Goal: Communication & Community: Answer question/provide support

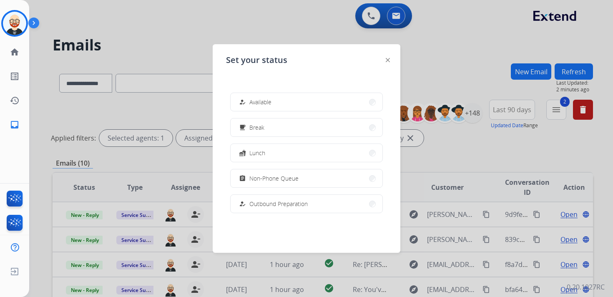
select select "**********"
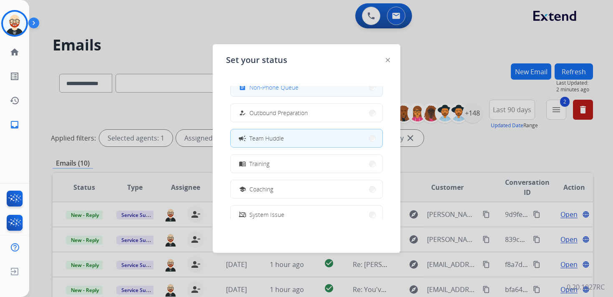
click at [304, 95] on button "assignment Non-Phone Queue" at bounding box center [306, 87] width 152 height 18
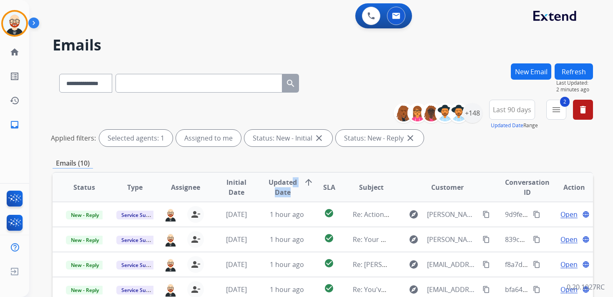
scroll to position [1, 0]
click at [459, 161] on div "Emails (10)" at bounding box center [323, 163] width 540 height 10
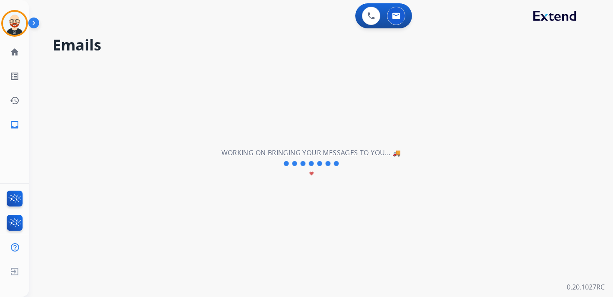
scroll to position [0, 0]
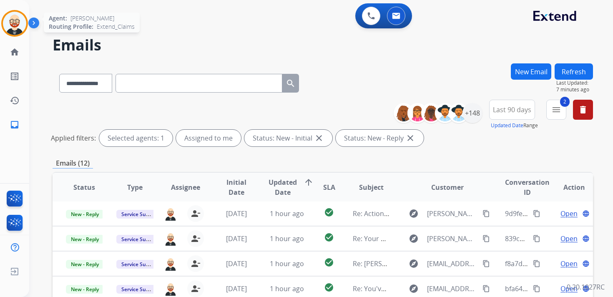
click at [13, 30] on img at bounding box center [14, 23] width 23 height 23
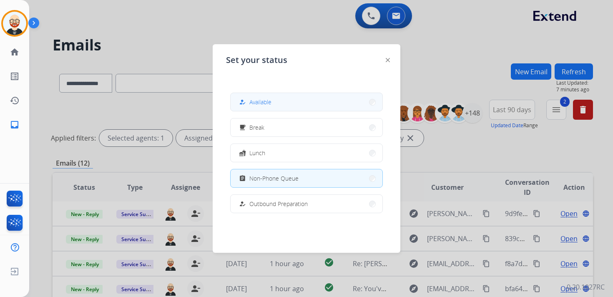
click at [256, 100] on span "Available" at bounding box center [260, 102] width 22 height 9
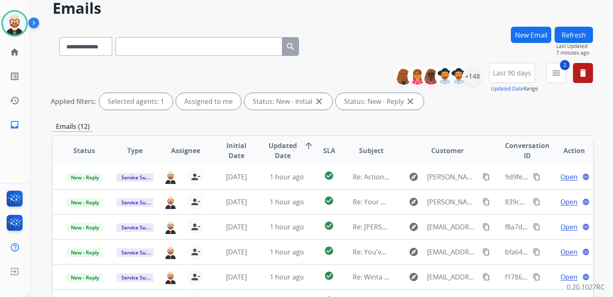
scroll to position [38, 0]
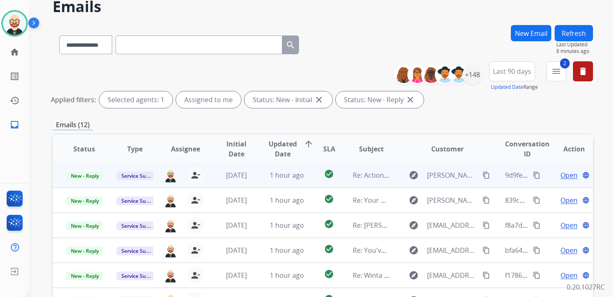
click at [562, 178] on span "Open" at bounding box center [568, 175] width 17 height 10
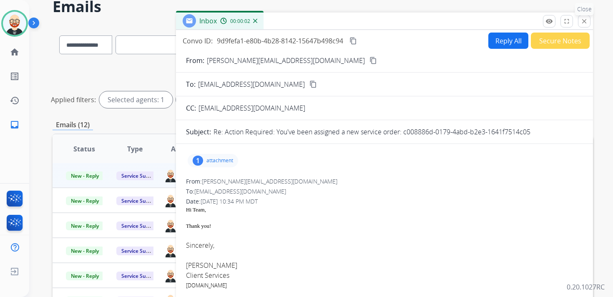
click at [584, 20] on mat-icon "close" at bounding box center [584, 22] width 8 height 8
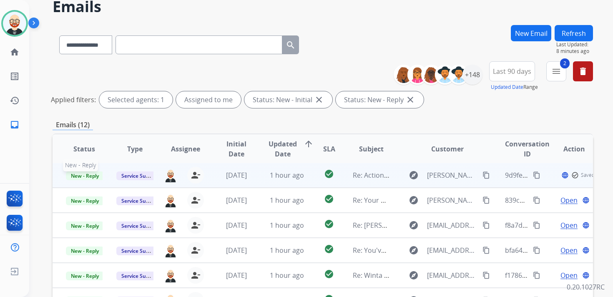
click at [89, 174] on span "New - Reply" at bounding box center [85, 175] width 38 height 9
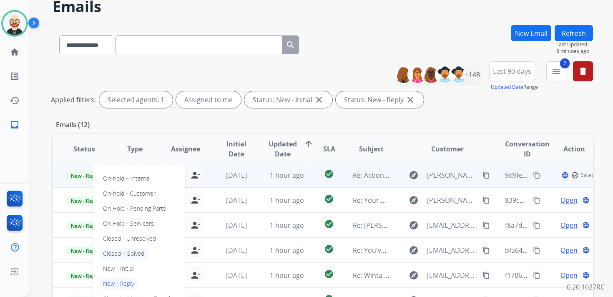
click at [120, 251] on p "Closed – Solved" at bounding box center [124, 254] width 48 height 12
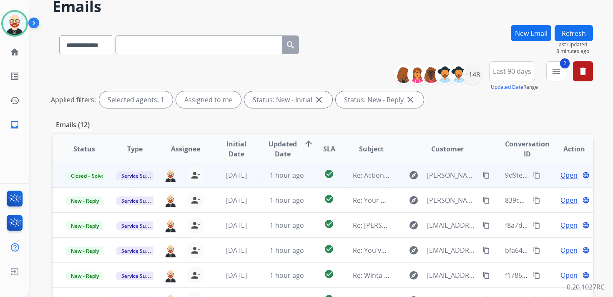
click at [583, 33] on button "Refresh" at bounding box center [573, 33] width 38 height 16
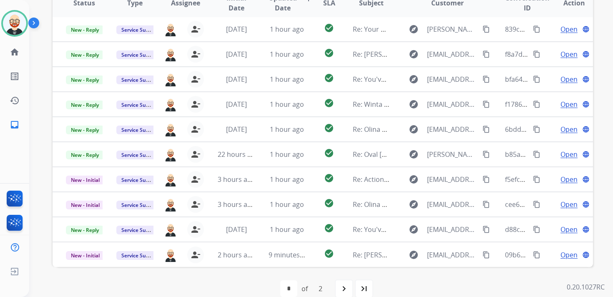
scroll to position [189, 0]
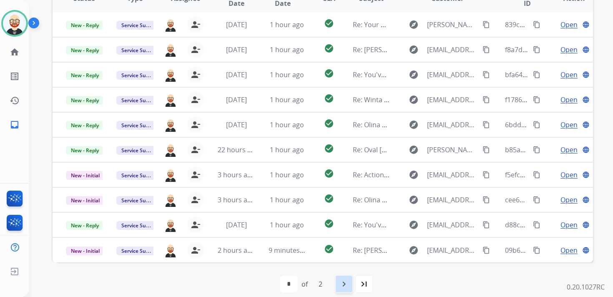
click at [341, 285] on mat-icon "navigate_next" at bounding box center [344, 284] width 10 height 10
select select "*"
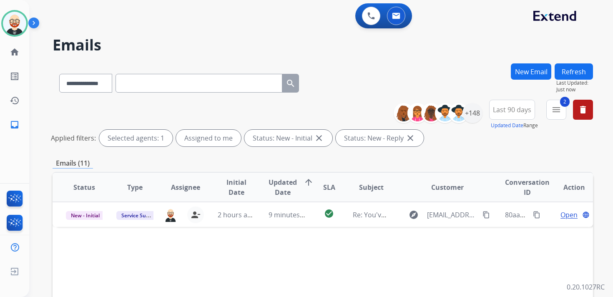
scroll to position [198, 0]
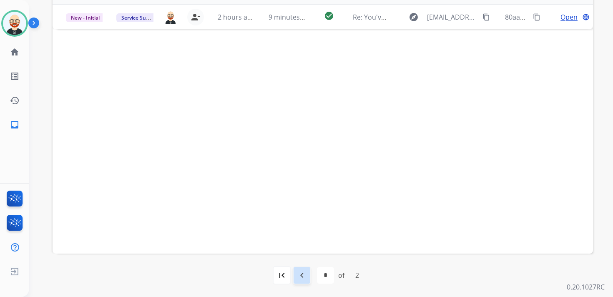
click at [304, 278] on mat-icon "navigate_before" at bounding box center [302, 275] width 10 height 10
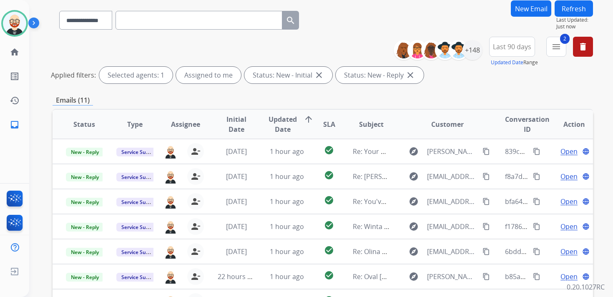
scroll to position [64, 0]
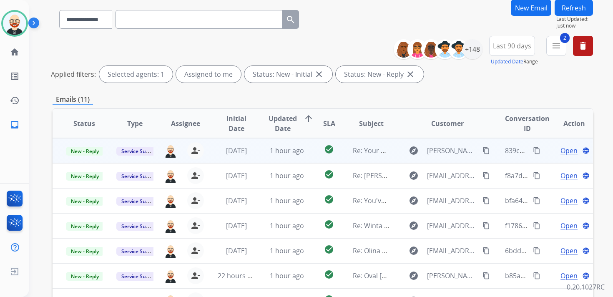
click at [560, 147] on span "Open" at bounding box center [568, 150] width 17 height 10
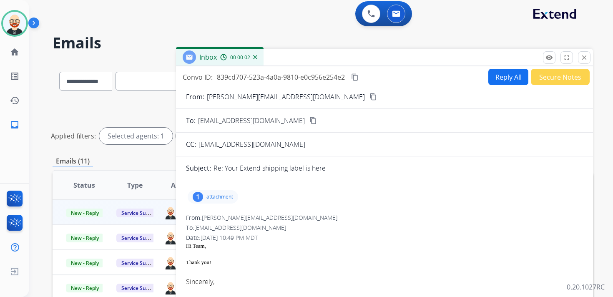
scroll to position [0, 0]
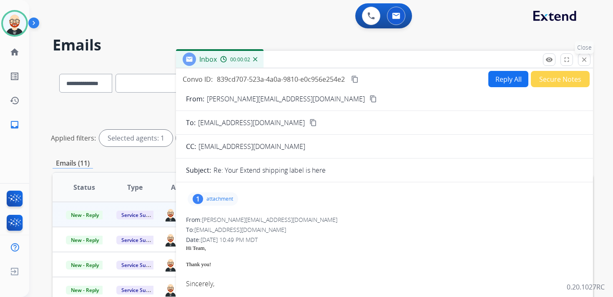
click at [582, 55] on button "close Close" at bounding box center [584, 59] width 13 height 13
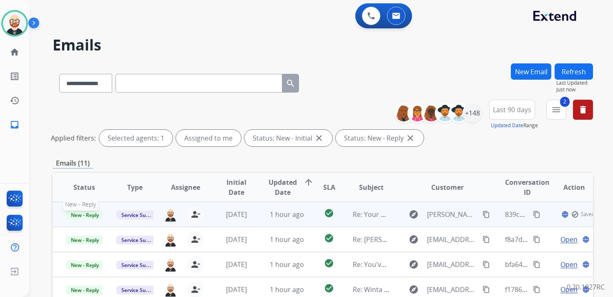
click at [90, 213] on span "New - Reply" at bounding box center [85, 214] width 38 height 9
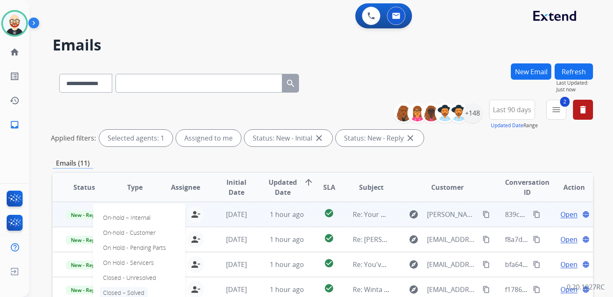
click at [127, 290] on p "Closed – Solved" at bounding box center [124, 293] width 48 height 12
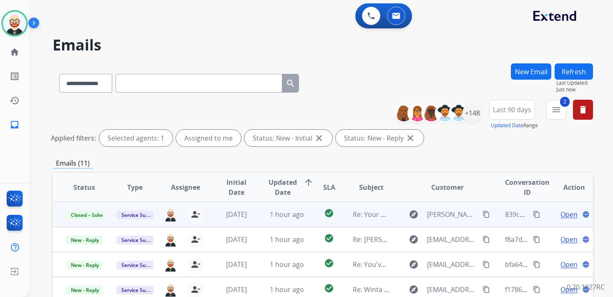
click at [573, 71] on button "Refresh" at bounding box center [573, 71] width 38 height 16
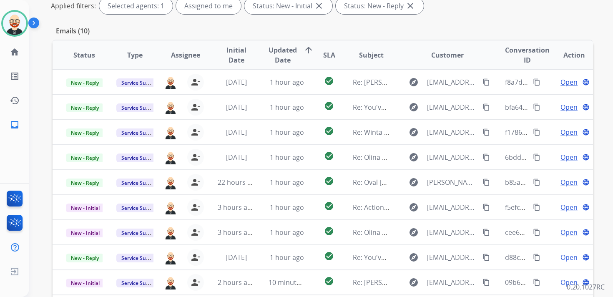
scroll to position [130, 0]
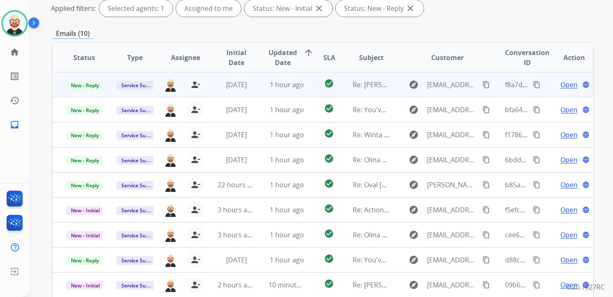
click at [560, 85] on span "Open" at bounding box center [568, 85] width 17 height 10
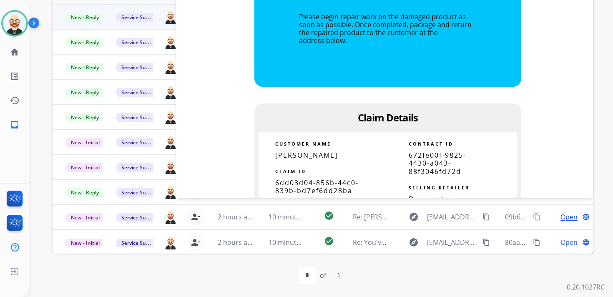
scroll to position [681, 0]
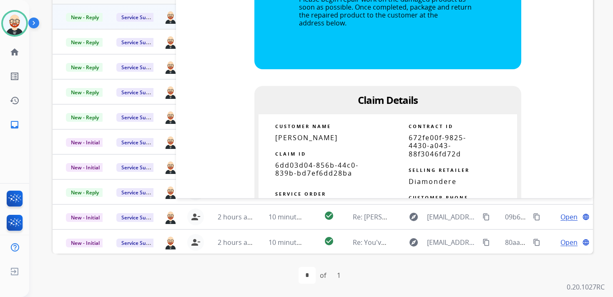
click at [316, 170] on p "6dd03d04-856b-44c0-839b-bd7ef6dd28ba" at bounding box center [323, 169] width 96 height 16
copy tbody
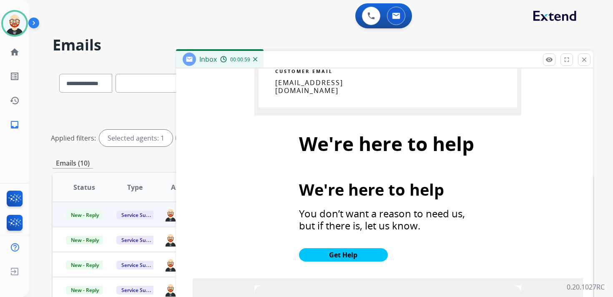
scroll to position [840, 0]
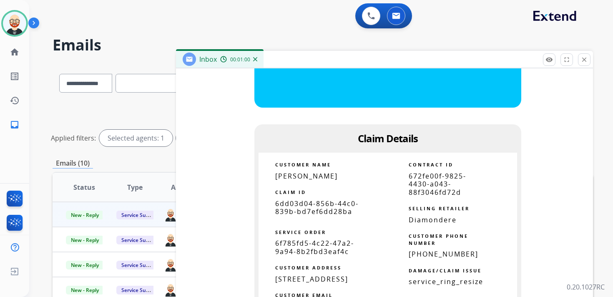
copy tbody
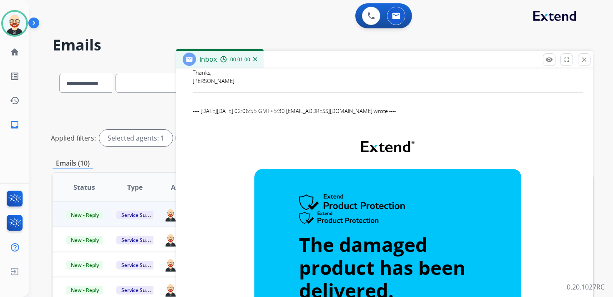
scroll to position [0, 0]
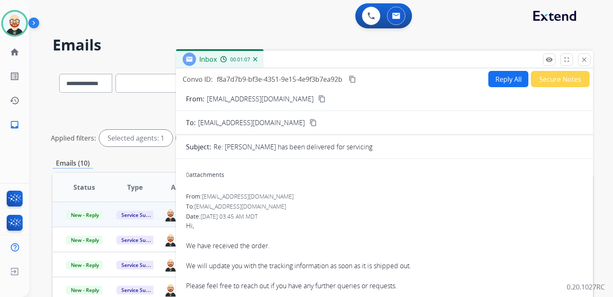
click at [354, 80] on mat-icon "content_copy" at bounding box center [352, 79] width 8 height 8
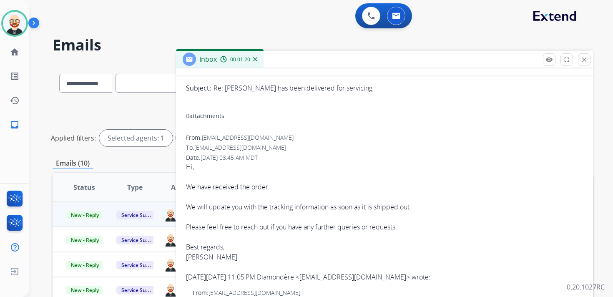
scroll to position [63, 0]
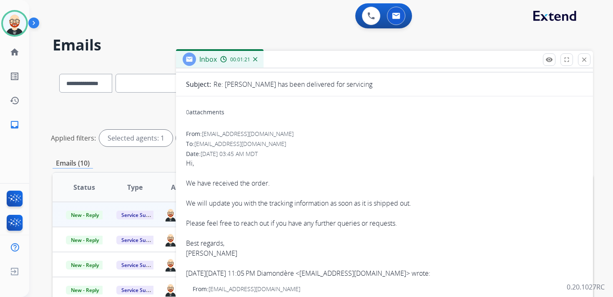
click at [196, 198] on div "We will update you with the tracking information as soon as it is shipped out. …" at bounding box center [384, 228] width 397 height 60
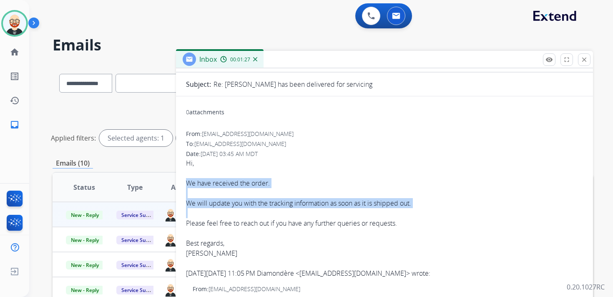
drag, startPoint x: 187, startPoint y: 183, endPoint x: 417, endPoint y: 210, distance: 232.1
click at [417, 210] on div "Hi, We have received the order. We will update you with the tracking informatio…" at bounding box center [384, 218] width 397 height 120
copy div "We have received the order. We will update you with the tracking information as…"
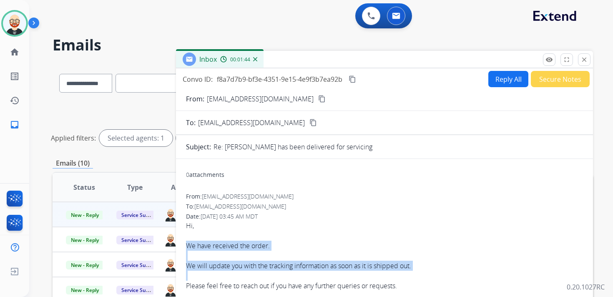
click at [502, 79] on button "Reply All" at bounding box center [508, 79] width 40 height 16
select select "**********"
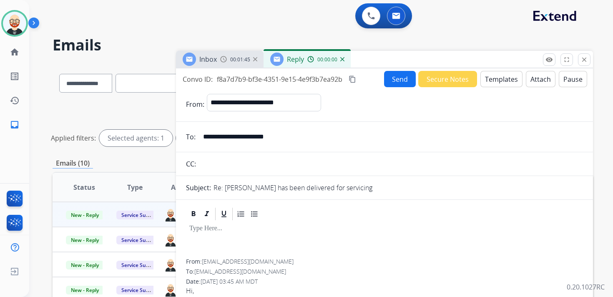
click at [218, 240] on div at bounding box center [384, 240] width 397 height 38
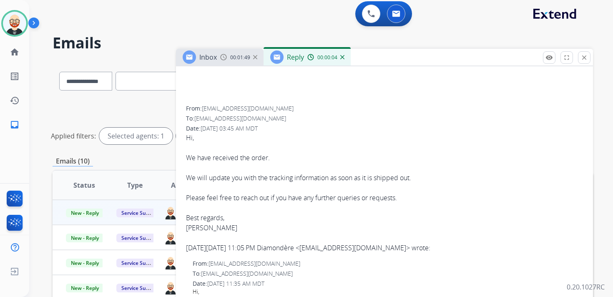
scroll to position [235, 0]
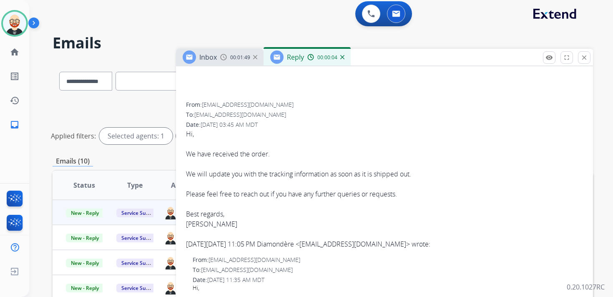
click at [199, 227] on div "We will update you with the tracking information as soon as it is shipped out. …" at bounding box center [384, 199] width 397 height 60
copy div "[PERSON_NAME]"
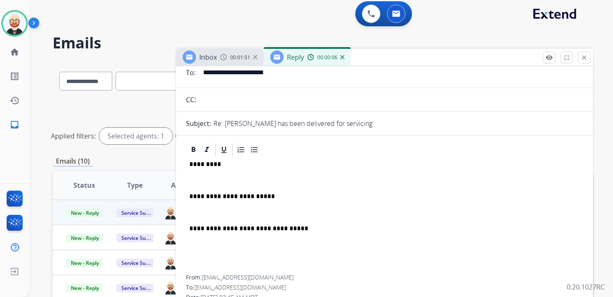
scroll to position [0, 0]
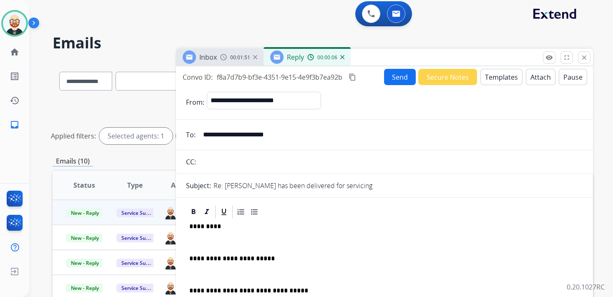
click at [203, 225] on p "*********" at bounding box center [380, 227] width 383 height 8
click at [203, 242] on p at bounding box center [384, 242] width 390 height 8
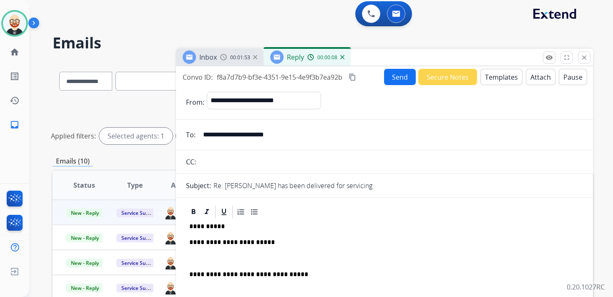
click at [209, 252] on div "**********" at bounding box center [384, 270] width 397 height 102
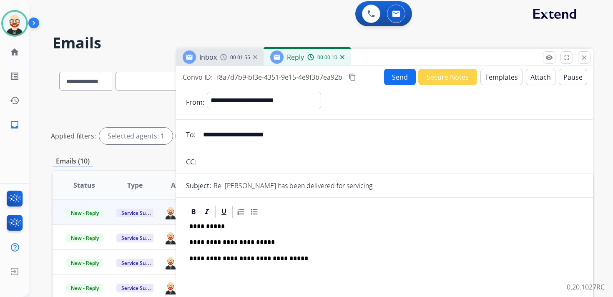
click at [391, 78] on button "Send" at bounding box center [400, 77] width 32 height 16
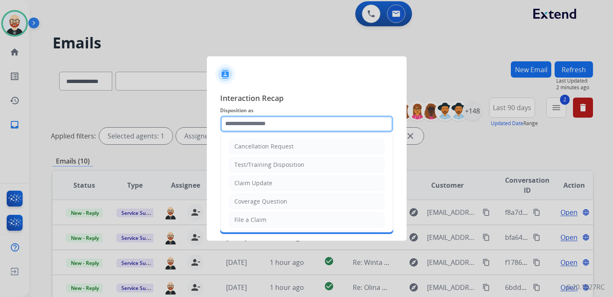
click at [280, 126] on input "text" at bounding box center [306, 123] width 173 height 17
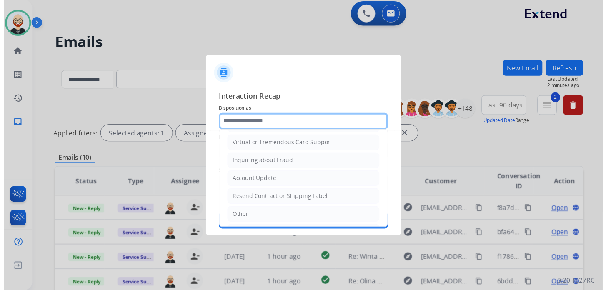
scroll to position [125, 0]
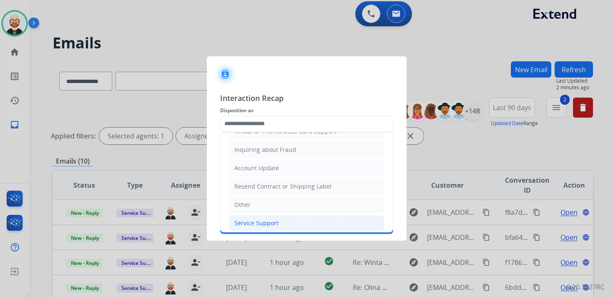
click at [253, 219] on div "Service Support" at bounding box center [256, 223] width 44 height 8
type input "**********"
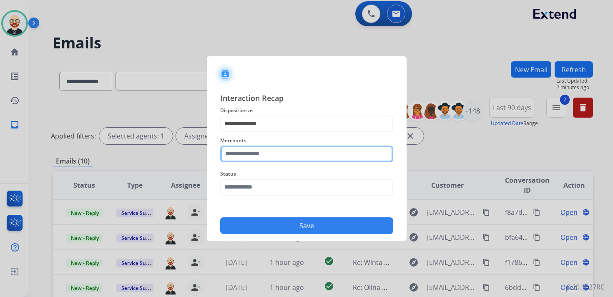
click at [238, 156] on input "text" at bounding box center [306, 153] width 173 height 17
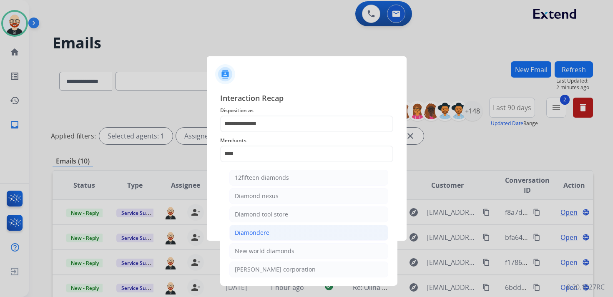
click at [249, 228] on div "Diamondere" at bounding box center [252, 232] width 35 height 8
type input "**********"
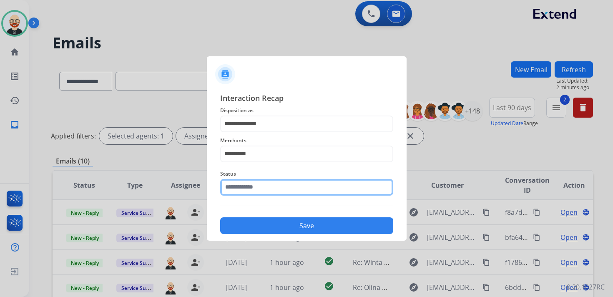
click at [253, 193] on div "Status" at bounding box center [306, 181] width 173 height 33
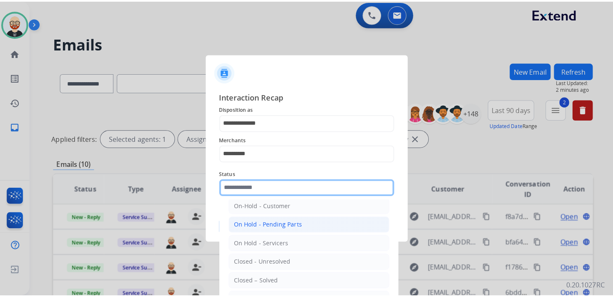
scroll to position [25, 0]
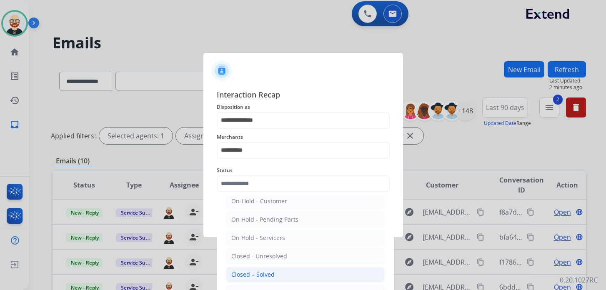
click at [262, 274] on div "Closed – Solved" at bounding box center [252, 274] width 43 height 8
type input "**********"
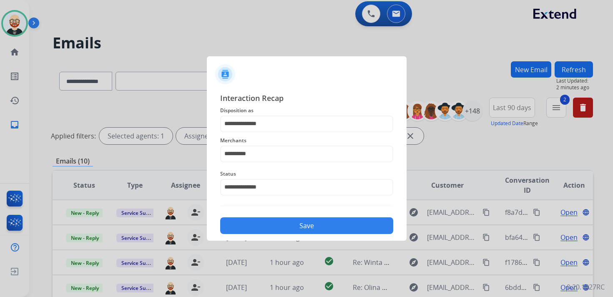
click at [260, 226] on button "Save" at bounding box center [306, 225] width 173 height 17
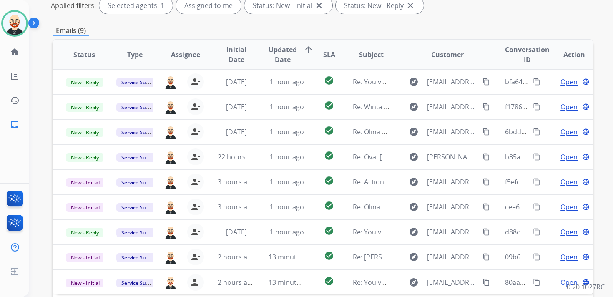
scroll to position [137, 0]
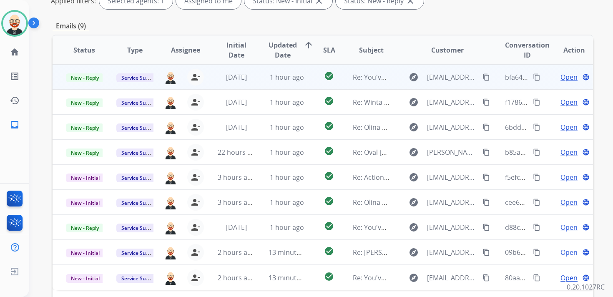
click at [560, 79] on span "Open" at bounding box center [568, 77] width 17 height 10
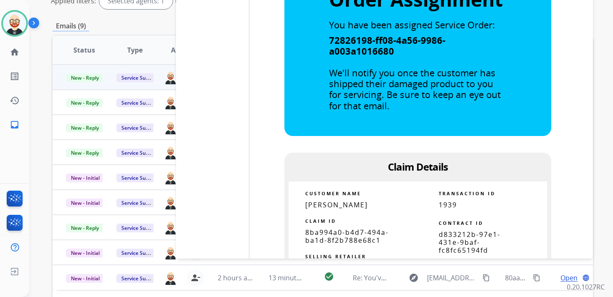
scroll to position [1535, 0]
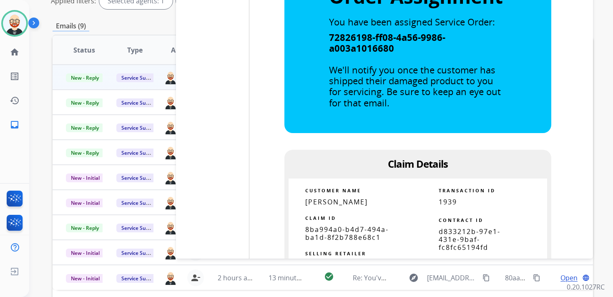
click at [355, 230] on span "8ba994a0-b4d7-494a-ba1d-8f2b788e68c1" at bounding box center [346, 233] width 83 height 17
copy tbody
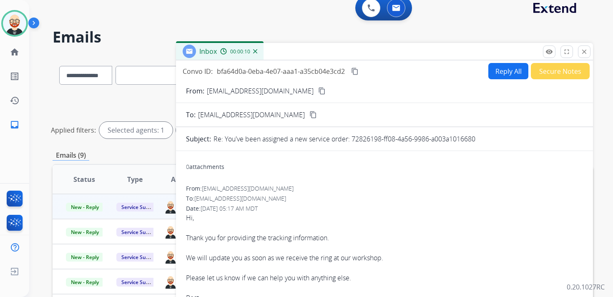
scroll to position [0, 0]
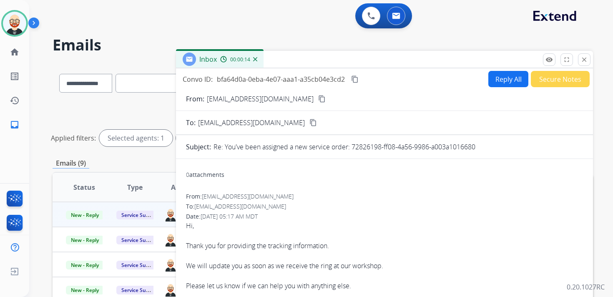
click at [357, 78] on mat-icon "content_copy" at bounding box center [355, 79] width 8 height 8
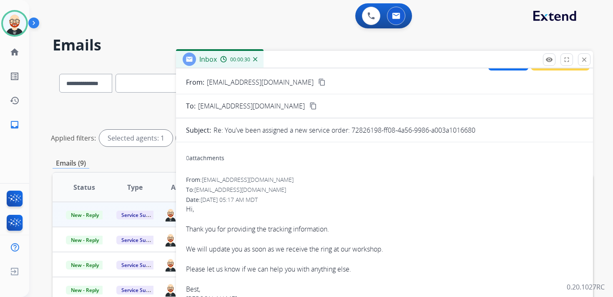
scroll to position [28, 0]
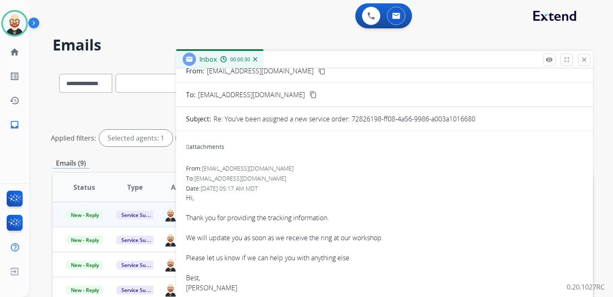
click at [259, 224] on div "Hi, Thank you for providing the tracking information. We will update you as soo…" at bounding box center [384, 253] width 397 height 120
click at [375, 238] on div "Hi, Thank you for providing the tracking information. We will update you as soo…" at bounding box center [384, 253] width 397 height 120
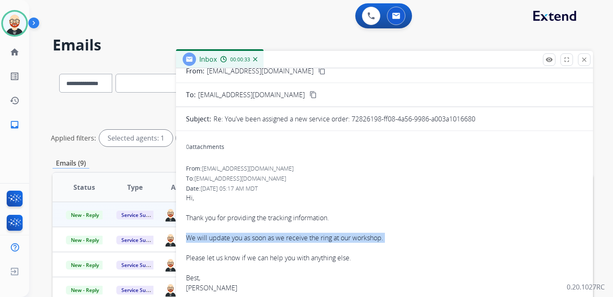
click at [375, 238] on div "Hi, Thank you for providing the tracking information. We will update you as soo…" at bounding box center [384, 253] width 397 height 120
copy div "We will update you as soon as we receive the ring at our workshop."
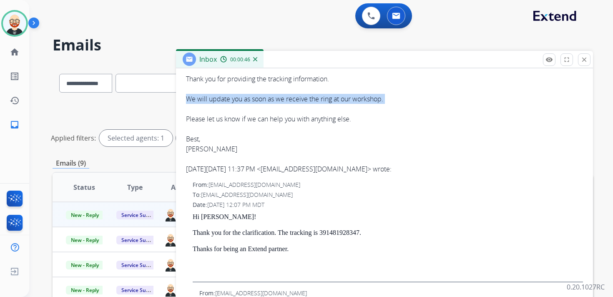
scroll to position [170, 0]
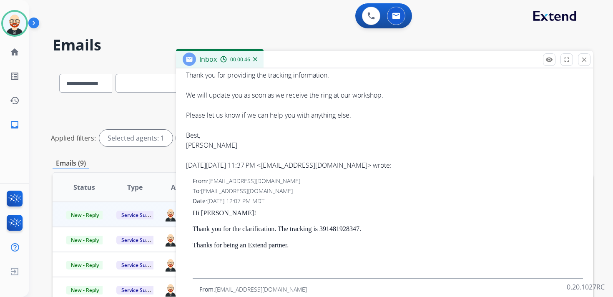
click at [196, 148] on div "Hi, Thank you for providing the tracking information. We will update you as soo…" at bounding box center [384, 110] width 397 height 120
copy div "[PERSON_NAME]"
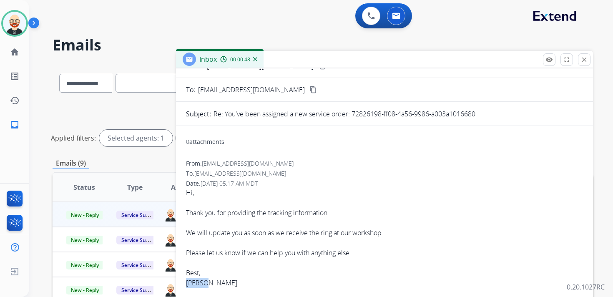
scroll to position [0, 0]
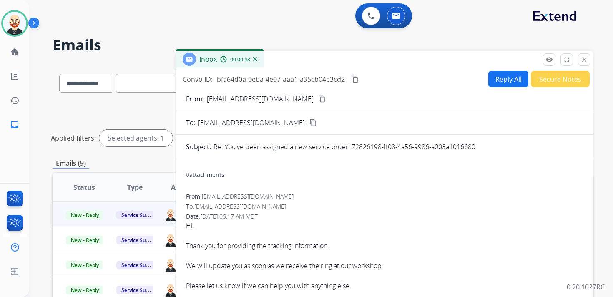
click at [489, 84] on button "Reply All" at bounding box center [508, 79] width 40 height 16
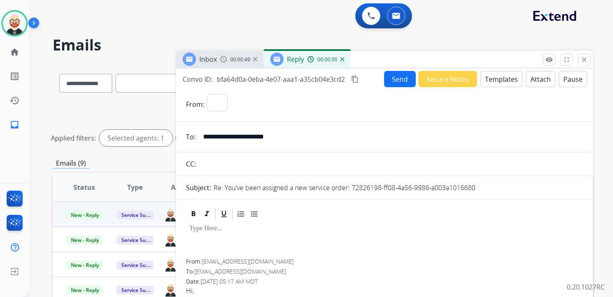
select select "**********"
click at [205, 236] on div at bounding box center [384, 240] width 397 height 38
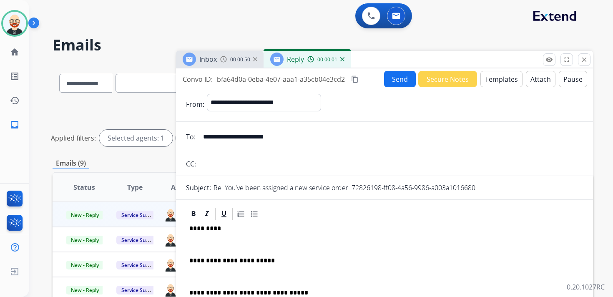
scroll to position [2, 0]
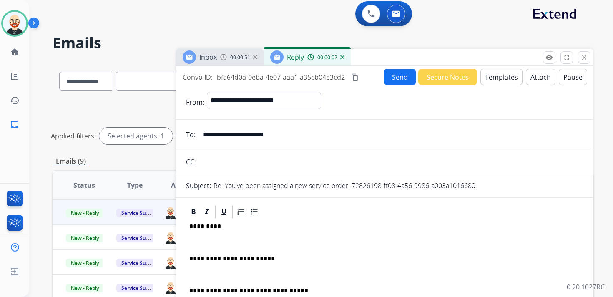
click at [210, 229] on p "*********" at bounding box center [380, 227] width 383 height 8
click at [208, 240] on p at bounding box center [384, 242] width 390 height 8
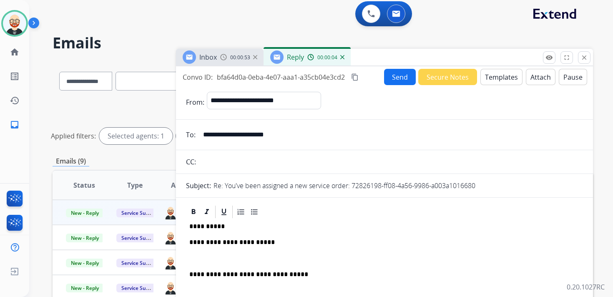
drag, startPoint x: 203, startPoint y: 257, endPoint x: 209, endPoint y: 229, distance: 28.9
click at [203, 257] on p at bounding box center [384, 259] width 390 height 8
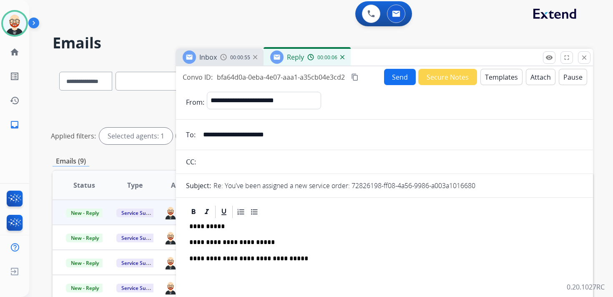
click at [396, 78] on button "Send" at bounding box center [400, 77] width 32 height 16
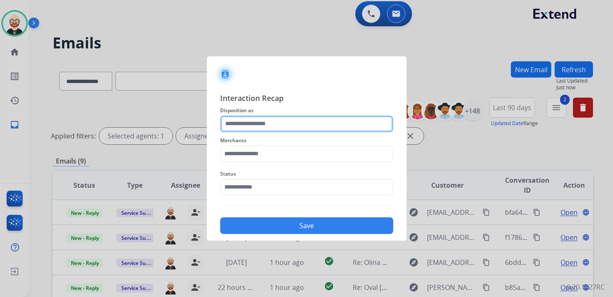
click at [313, 128] on input "text" at bounding box center [306, 123] width 173 height 17
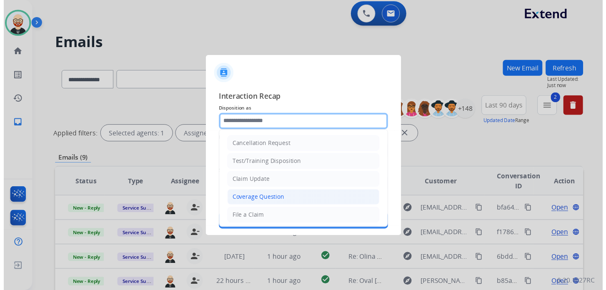
scroll to position [125, 0]
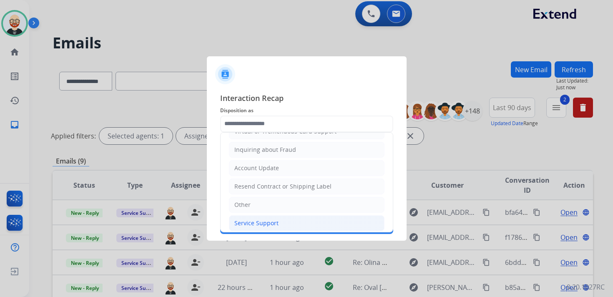
click at [265, 222] on li "Service Support" at bounding box center [306, 223] width 155 height 16
type input "**********"
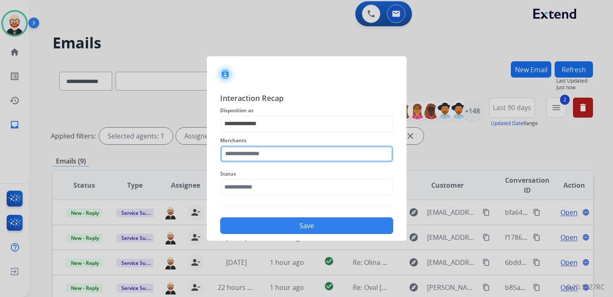
click at [245, 156] on input "text" at bounding box center [306, 153] width 173 height 17
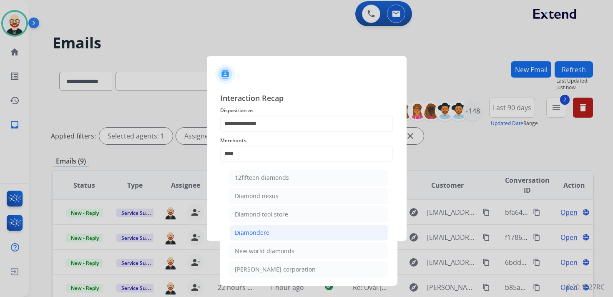
click at [245, 228] on div "Diamondere" at bounding box center [252, 232] width 35 height 8
type input "**********"
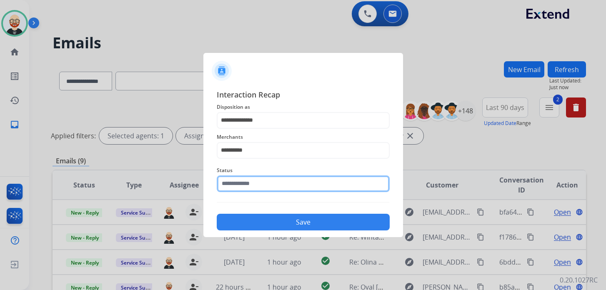
click at [245, 181] on input "text" at bounding box center [303, 183] width 173 height 17
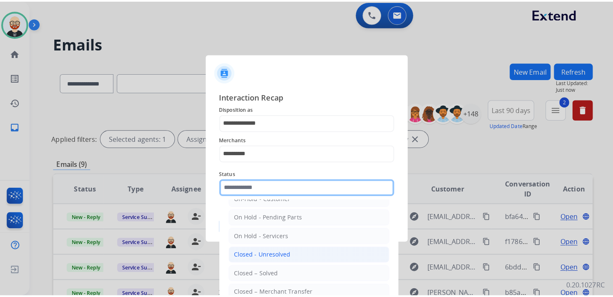
scroll to position [33, 0]
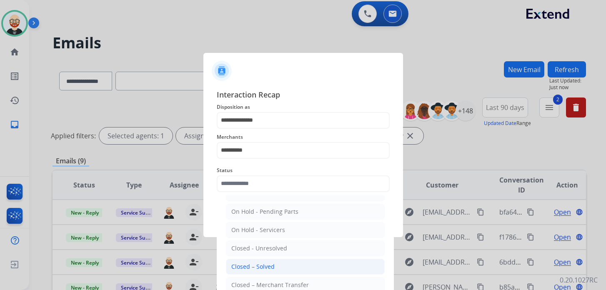
click at [263, 264] on div "Closed – Solved" at bounding box center [252, 267] width 43 height 8
type input "**********"
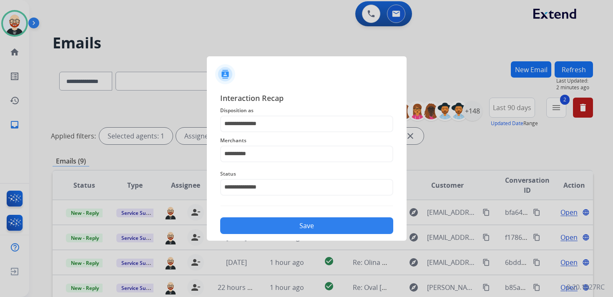
click at [323, 230] on button "Save" at bounding box center [306, 225] width 173 height 17
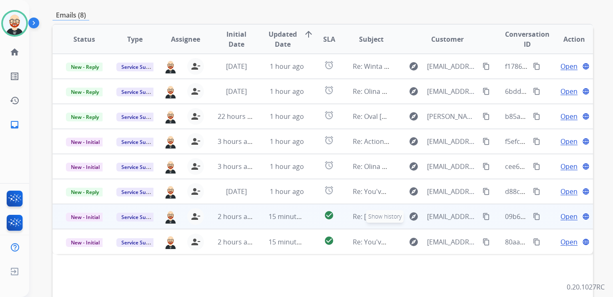
scroll to position [145, 0]
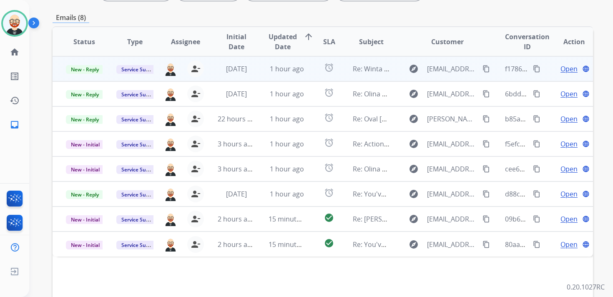
click at [560, 72] on span "Open" at bounding box center [568, 69] width 17 height 10
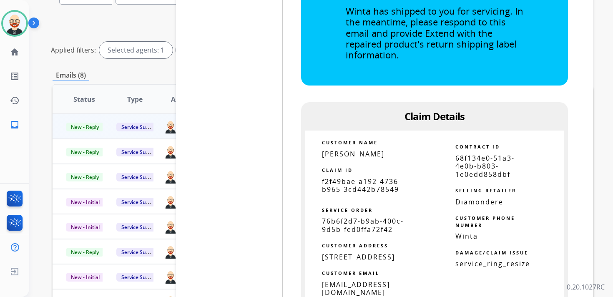
scroll to position [2661, 0]
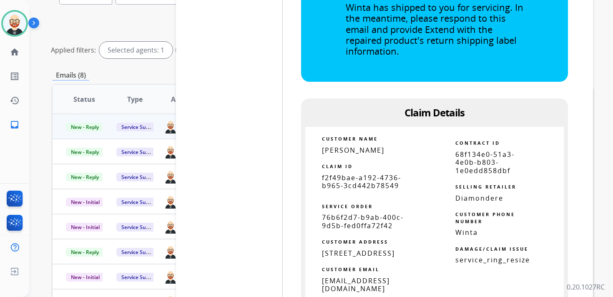
click at [361, 188] on span "f2f49bae-a192-4736-b965-3cd442b78549" at bounding box center [361, 181] width 79 height 17
copy tbody
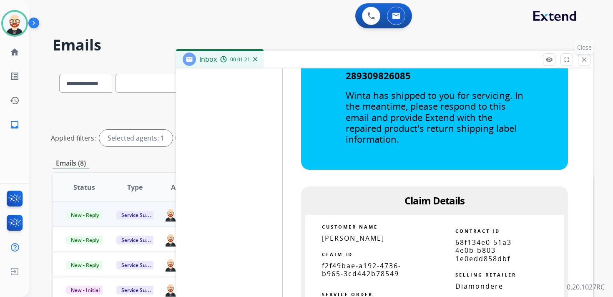
click at [583, 63] on button "close Close" at bounding box center [584, 59] width 13 height 13
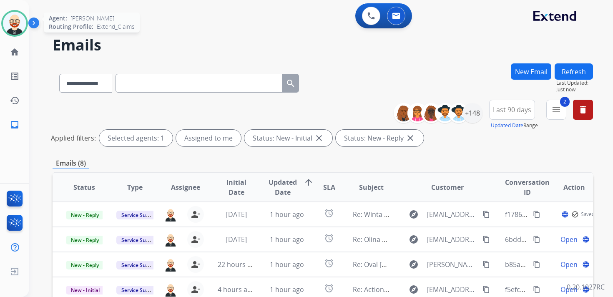
click at [18, 19] on img at bounding box center [14, 23] width 23 height 23
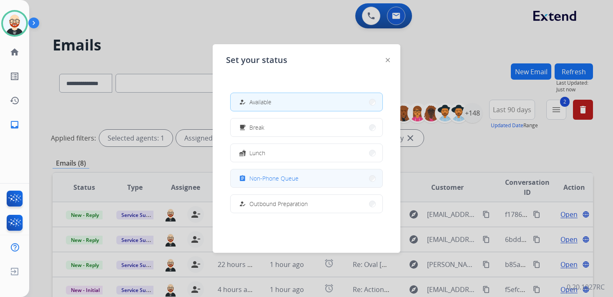
click at [264, 174] on span "Non-Phone Queue" at bounding box center [273, 178] width 49 height 9
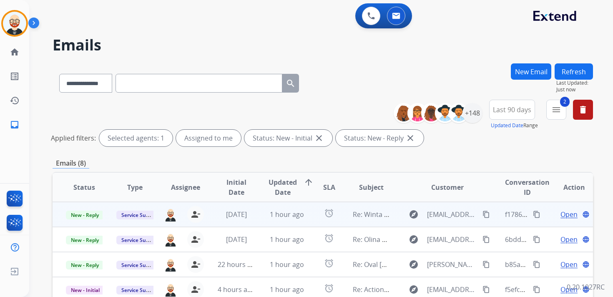
click at [561, 218] on span "Open" at bounding box center [568, 214] width 17 height 10
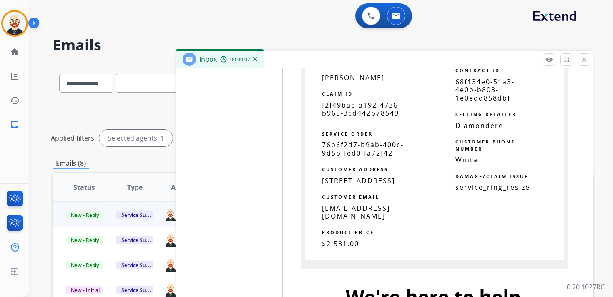
scroll to position [2820, 0]
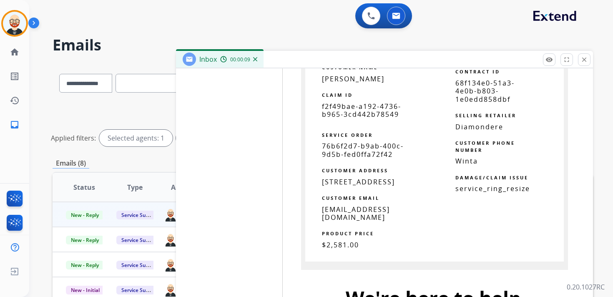
click at [355, 222] on link "[EMAIL_ADDRESS][DOMAIN_NAME]" at bounding box center [356, 213] width 68 height 17
drag, startPoint x: 417, startPoint y: 237, endPoint x: 316, endPoint y: 239, distance: 100.9
click at [316, 239] on td "CUSTOMER NAME [PERSON_NAME] CLAIM ID f2f49bae-a192-4736-b965-3cd442b78549 SERVI…" at bounding box center [368, 160] width 131 height 210
drag, startPoint x: 413, startPoint y: 237, endPoint x: 316, endPoint y: 238, distance: 97.1
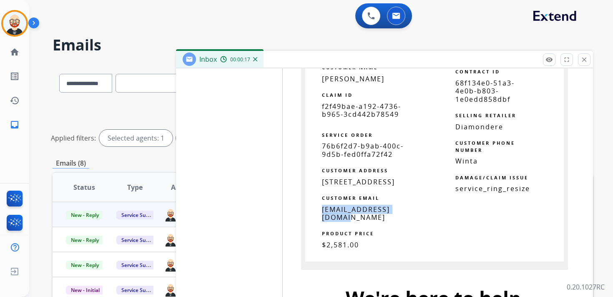
click at [316, 221] on td "[EMAIL_ADDRESS][DOMAIN_NAME]" at bounding box center [369, 213] width 129 height 16
copy link "[EMAIL_ADDRESS][DOMAIN_NAME]"
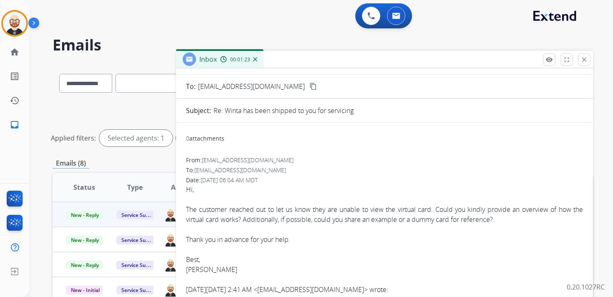
scroll to position [0, 0]
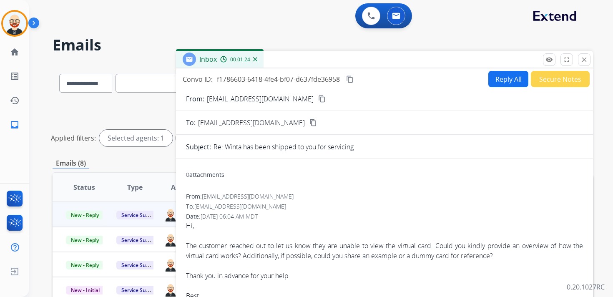
click at [500, 80] on button "Reply All" at bounding box center [508, 79] width 40 height 16
select select "**********"
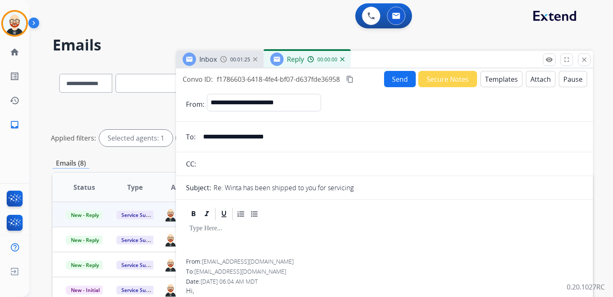
click at [210, 232] on p at bounding box center [384, 229] width 390 height 8
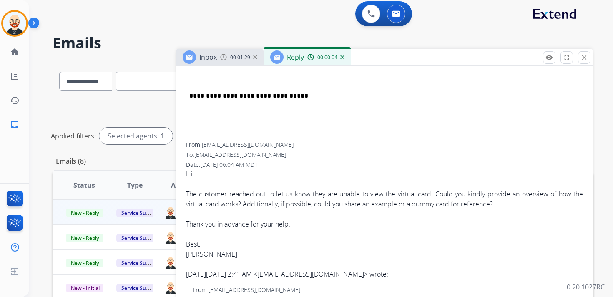
scroll to position [195, 0]
click at [202, 254] on div "Hi, The customer reached out to let us know they are unable to view the virtual…" at bounding box center [384, 213] width 397 height 90
copy div "[PERSON_NAME]"
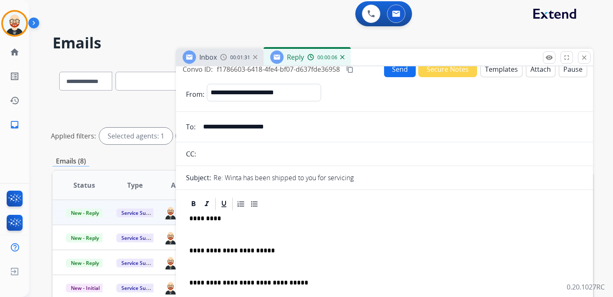
scroll to position [5, 0]
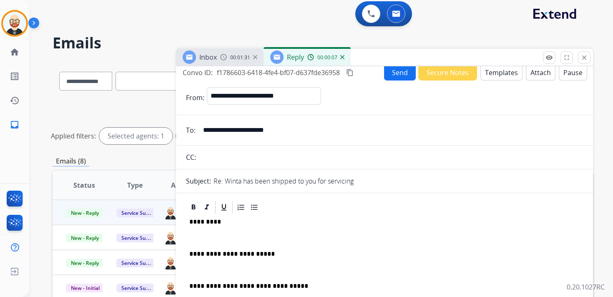
click at [202, 220] on p "*********" at bounding box center [380, 222] width 383 height 8
click at [200, 237] on p at bounding box center [384, 238] width 390 height 8
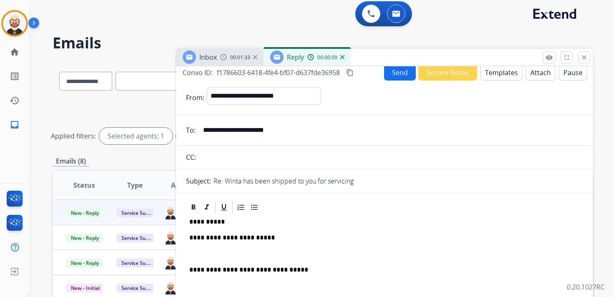
click at [199, 247] on div "**********" at bounding box center [384, 266] width 397 height 102
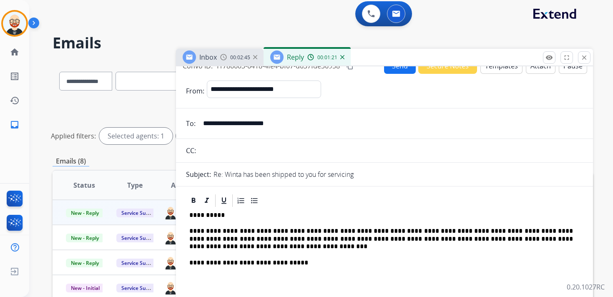
scroll to position [4, 0]
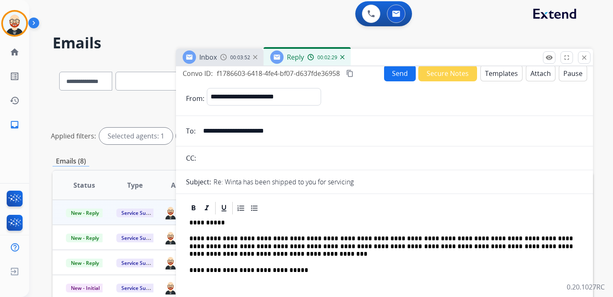
click at [530, 75] on button "Attach" at bounding box center [541, 73] width 30 height 16
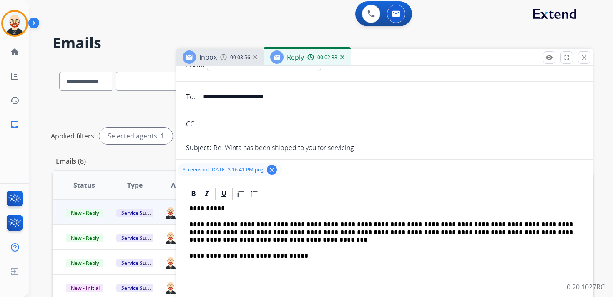
scroll to position [39, 0]
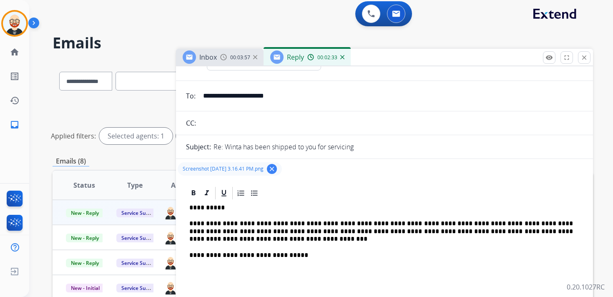
click at [267, 242] on p "**********" at bounding box center [380, 231] width 383 height 23
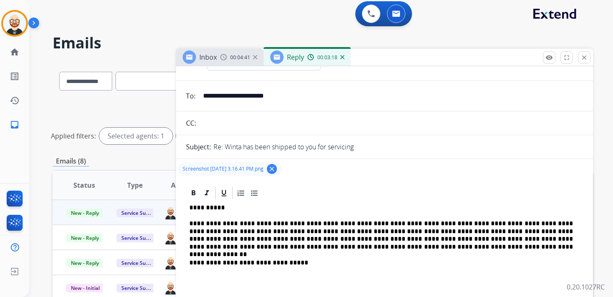
scroll to position [0, 0]
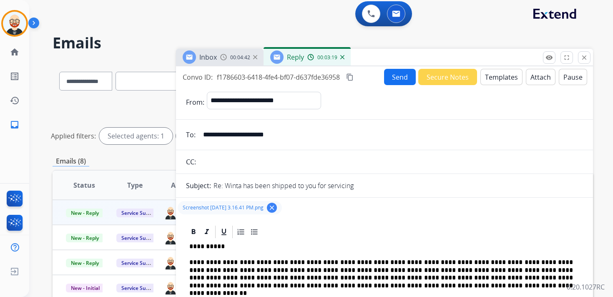
click at [390, 77] on button "Send" at bounding box center [400, 77] width 32 height 16
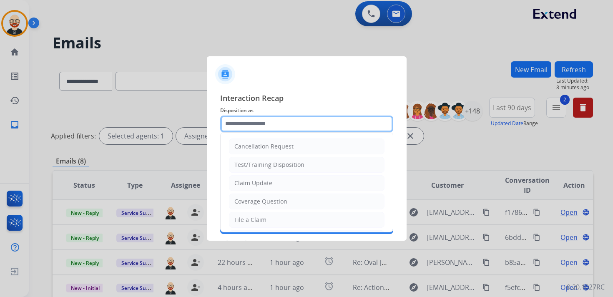
click at [294, 127] on input "text" at bounding box center [306, 123] width 173 height 17
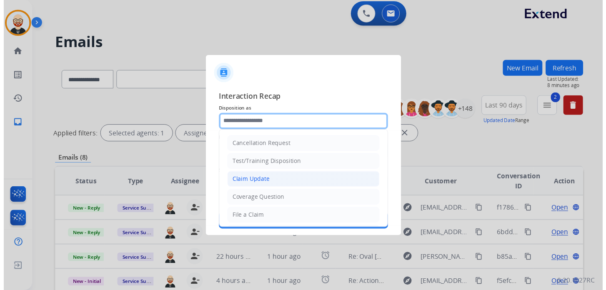
scroll to position [125, 0]
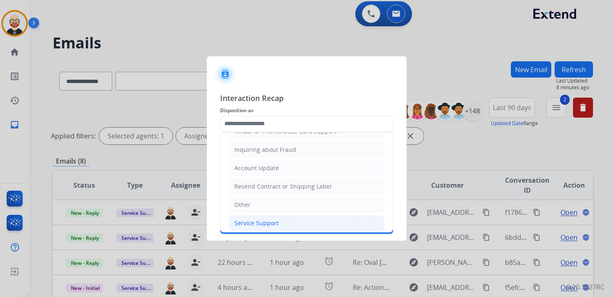
click at [274, 219] on div "Service Support" at bounding box center [256, 223] width 44 height 8
type input "**********"
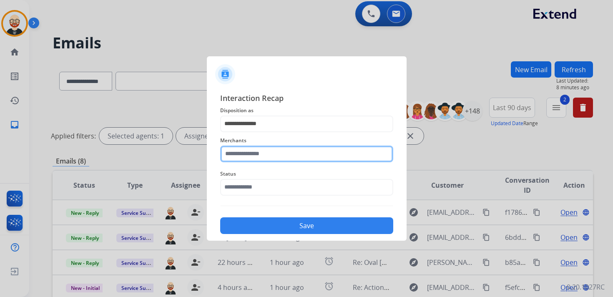
click at [256, 161] on input "text" at bounding box center [306, 153] width 173 height 17
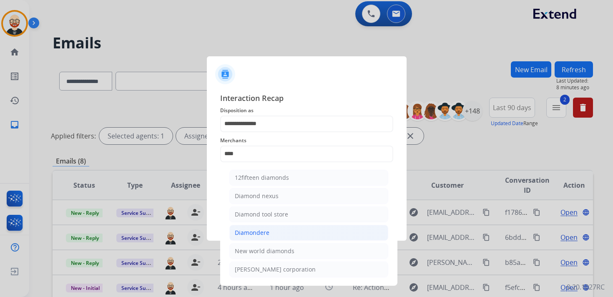
click at [255, 228] on div "Diamondere" at bounding box center [252, 232] width 35 height 8
type input "**********"
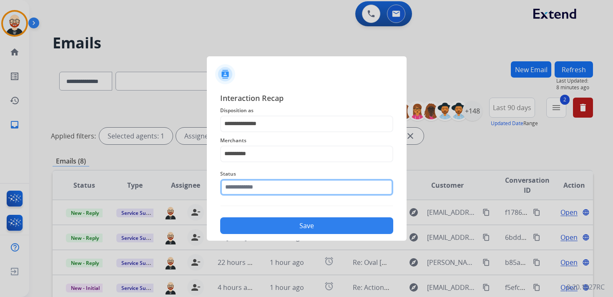
click at [248, 179] on input "text" at bounding box center [306, 187] width 173 height 17
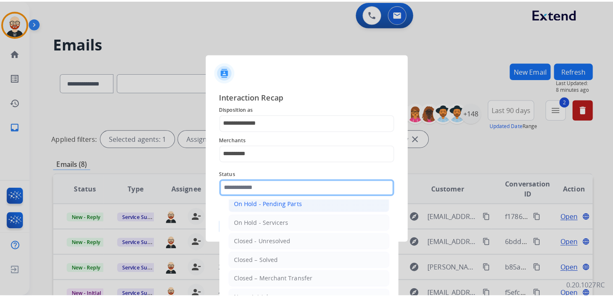
scroll to position [45, 0]
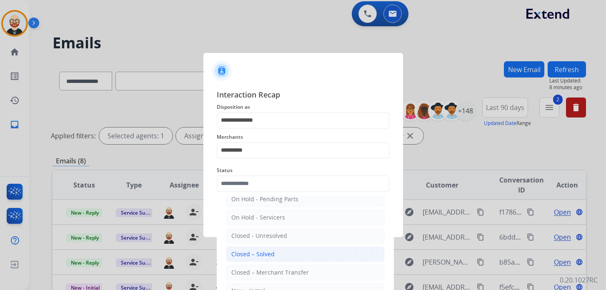
click at [257, 250] on div "Closed – Solved" at bounding box center [252, 254] width 43 height 8
type input "**********"
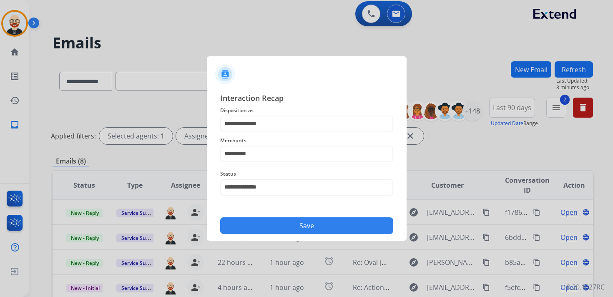
click at [275, 223] on button "Save" at bounding box center [306, 225] width 173 height 17
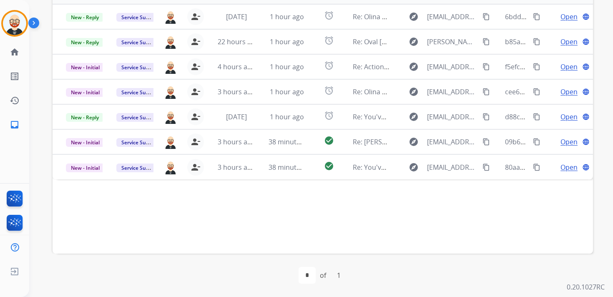
scroll to position [0, 0]
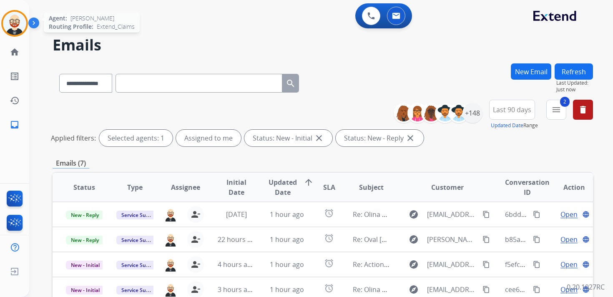
click at [13, 21] on img at bounding box center [14, 23] width 23 height 23
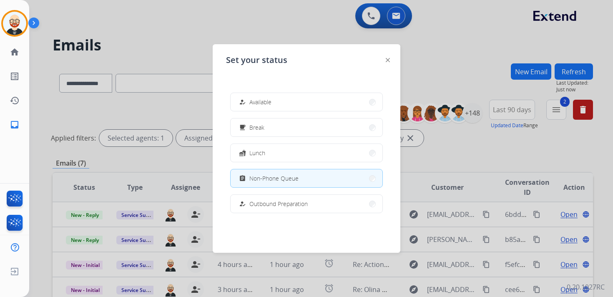
click at [252, 98] on span "Available" at bounding box center [260, 102] width 22 height 9
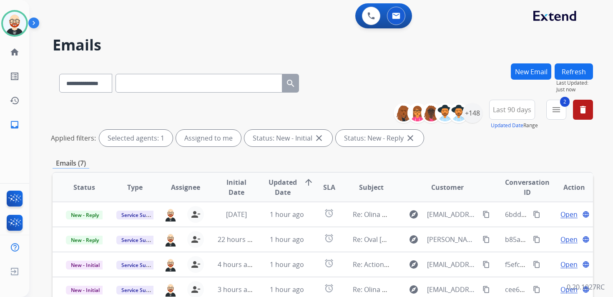
click at [355, 77] on div "**********" at bounding box center [323, 81] width 540 height 36
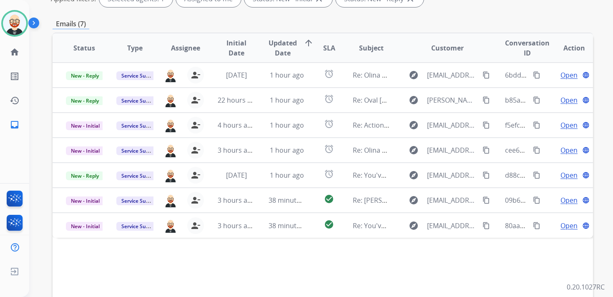
scroll to position [140, 0]
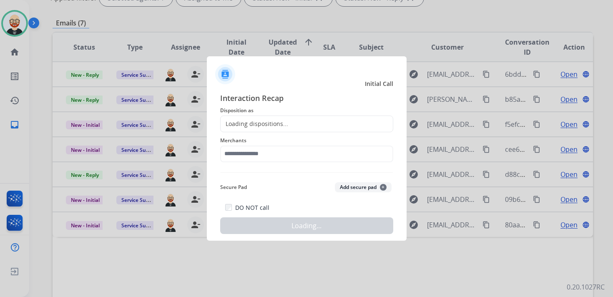
click at [333, 200] on div "Interaction Recap Disposition as Loading dispositions... Merchants Secure Pad A…" at bounding box center [306, 163] width 173 height 142
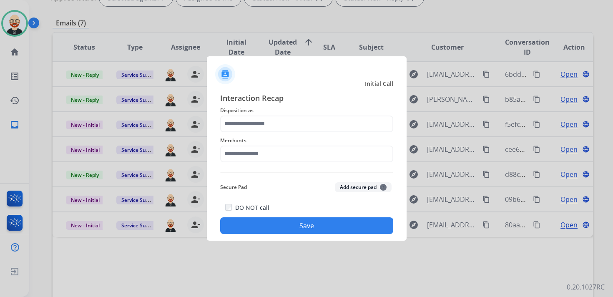
click at [18, 24] on div at bounding box center [306, 148] width 613 height 297
click at [279, 133] on div "Merchants" at bounding box center [306, 148] width 173 height 33
click at [274, 126] on input "text" at bounding box center [306, 123] width 173 height 17
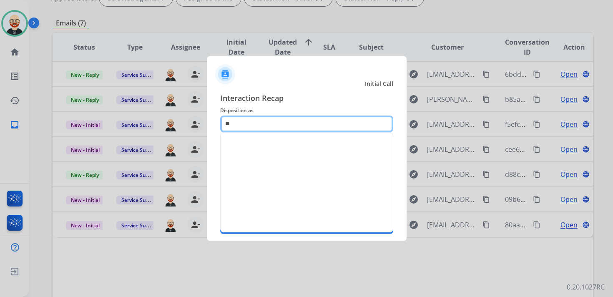
type input "*"
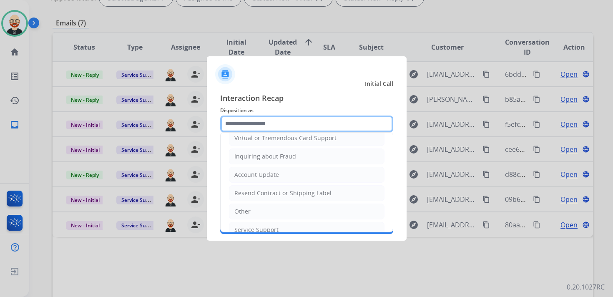
scroll to position [125, 0]
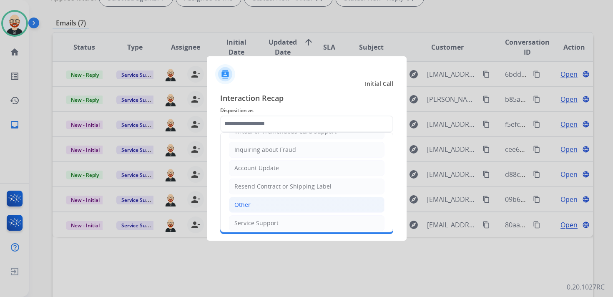
click at [272, 200] on li "Other" at bounding box center [306, 205] width 155 height 16
type input "*****"
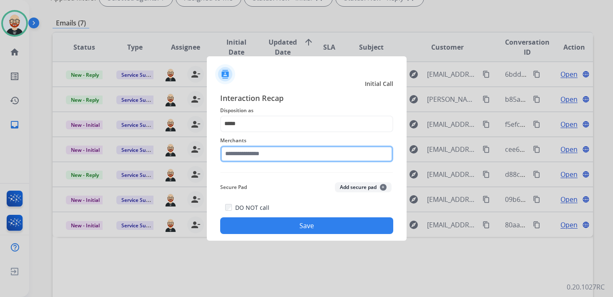
click at [259, 159] on input "text" at bounding box center [306, 153] width 173 height 17
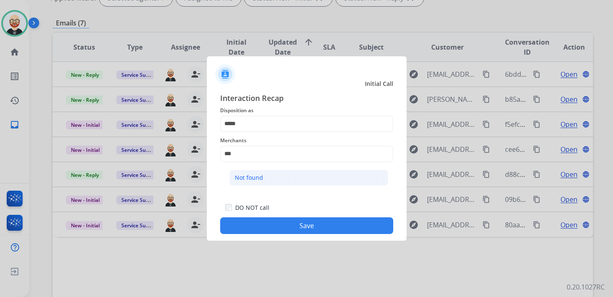
click at [262, 180] on div "Not found" at bounding box center [249, 177] width 28 height 8
type input "*********"
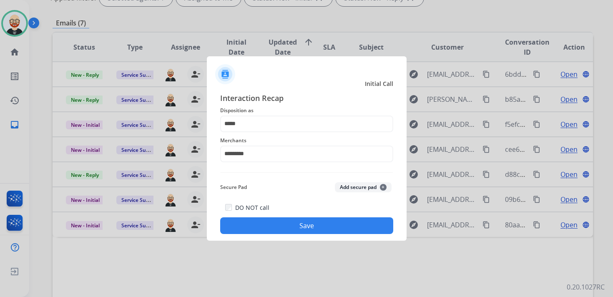
click at [289, 229] on button "Save" at bounding box center [306, 225] width 173 height 17
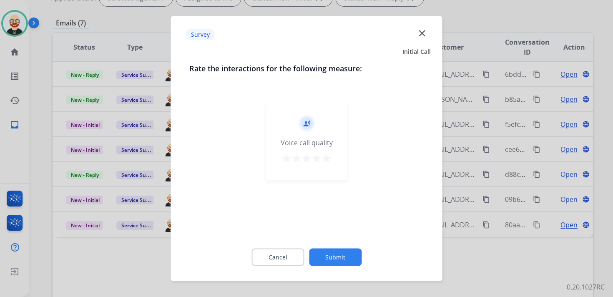
click at [425, 31] on mat-icon "close" at bounding box center [421, 33] width 11 height 11
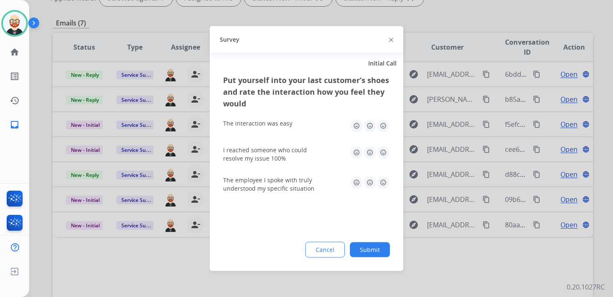
click at [391, 39] on img at bounding box center [391, 40] width 4 height 4
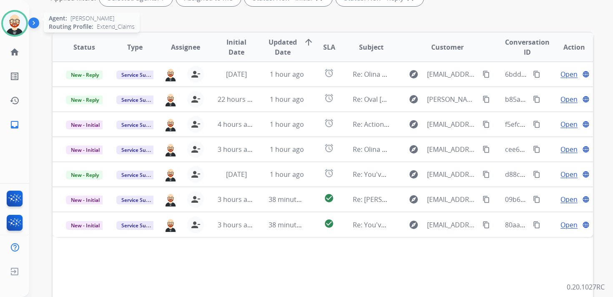
click at [15, 27] on img at bounding box center [14, 23] width 23 height 23
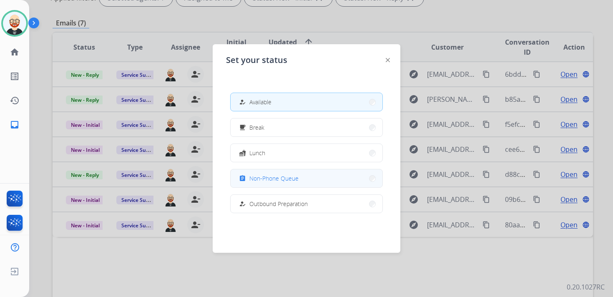
click at [266, 174] on span "Non-Phone Queue" at bounding box center [273, 178] width 49 height 9
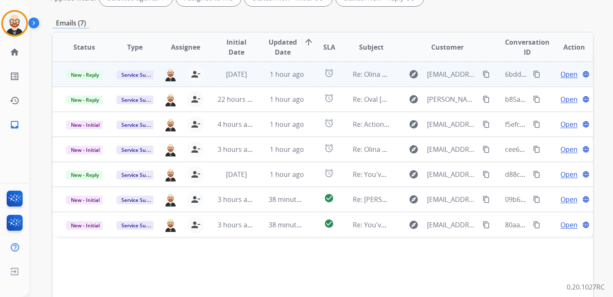
click at [560, 72] on span "Open" at bounding box center [568, 74] width 17 height 10
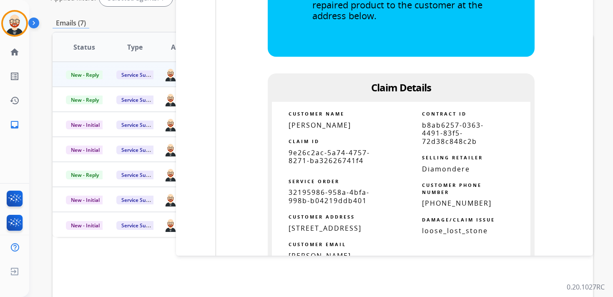
scroll to position [954, 0]
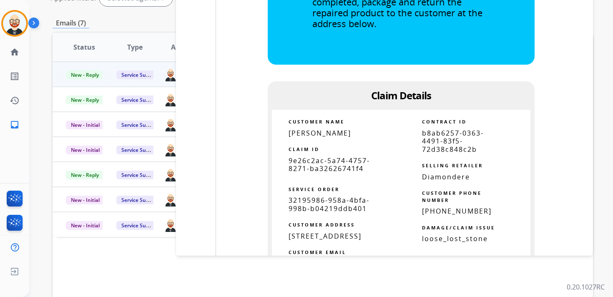
click at [318, 164] on span "9e26c2ac-5a74-4757-8271-ba32626741f4" at bounding box center [328, 164] width 81 height 17
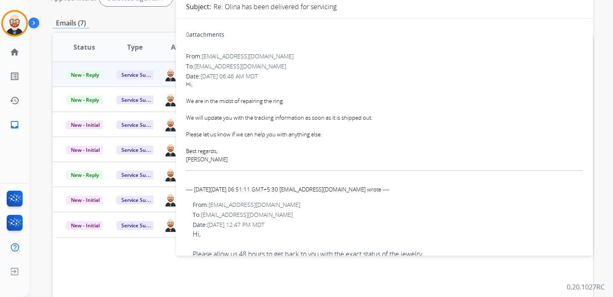
scroll to position [0, 0]
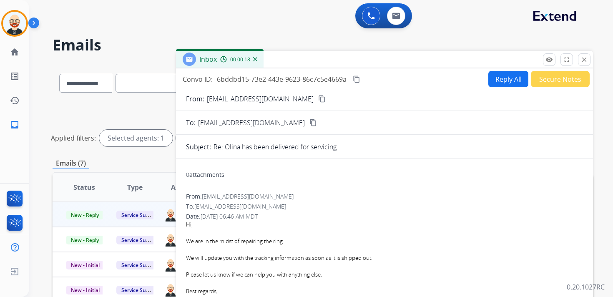
click at [355, 80] on mat-icon "content_copy" at bounding box center [357, 79] width 8 height 8
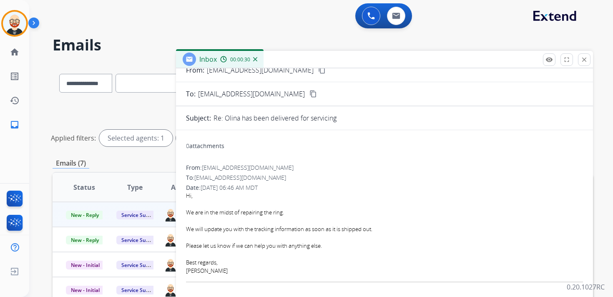
scroll to position [30, 0]
click at [335, 245] on div "Please let us know if we can help you with anything else." at bounding box center [384, 244] width 397 height 8
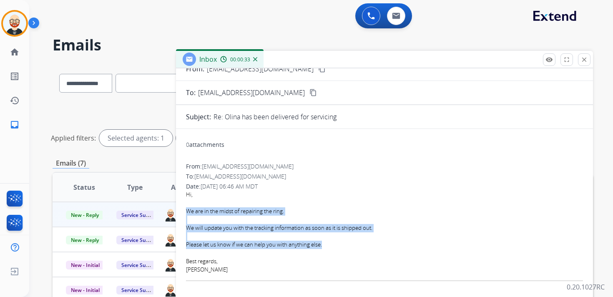
drag, startPoint x: 335, startPoint y: 245, endPoint x: 185, endPoint y: 211, distance: 154.6
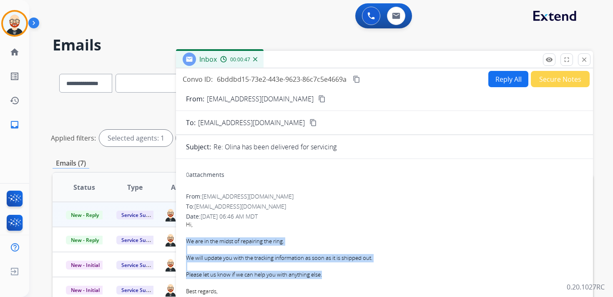
click at [498, 76] on button "Reply All" at bounding box center [508, 79] width 40 height 16
select select "**********"
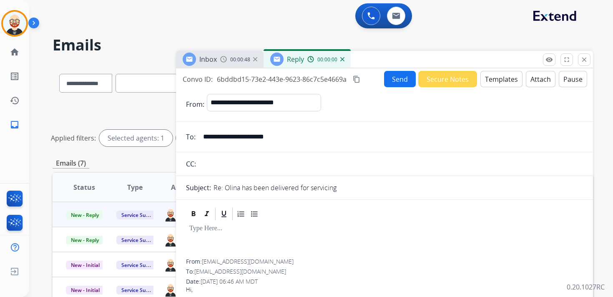
click at [237, 238] on div at bounding box center [384, 240] width 397 height 38
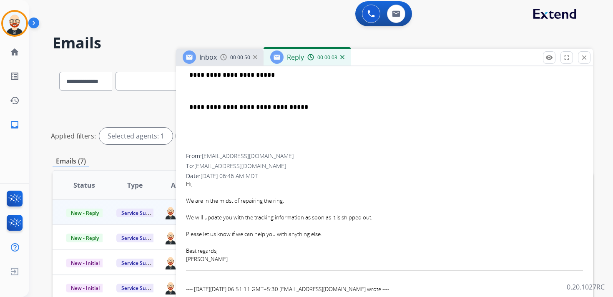
scroll to position [207, 0]
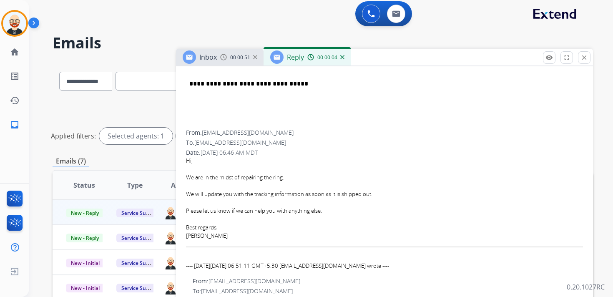
click at [193, 235] on div "[PERSON_NAME]" at bounding box center [384, 236] width 397 height 8
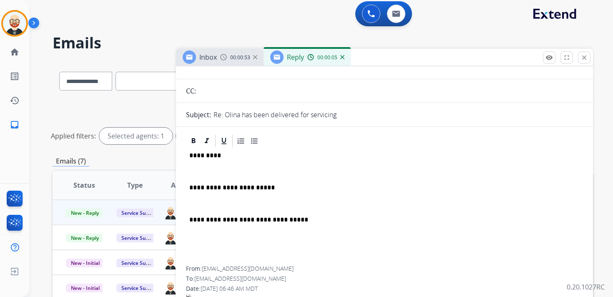
scroll to position [53, 0]
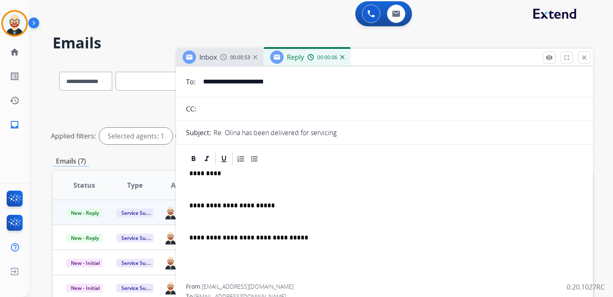
click at [201, 172] on p "*********" at bounding box center [380, 174] width 383 height 8
click at [202, 187] on p at bounding box center [384, 189] width 390 height 8
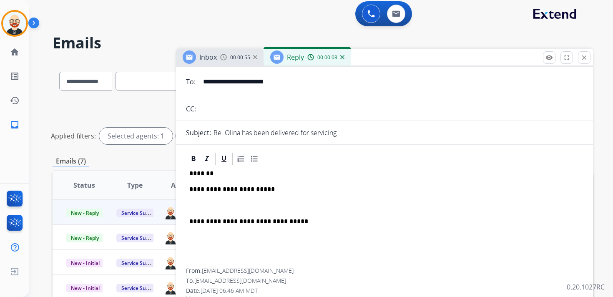
drag, startPoint x: 208, startPoint y: 198, endPoint x: 214, endPoint y: 184, distance: 14.4
click at [208, 198] on div "**********" at bounding box center [384, 217] width 397 height 102
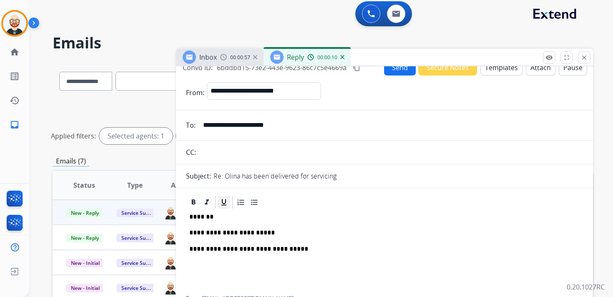
scroll to position [0, 0]
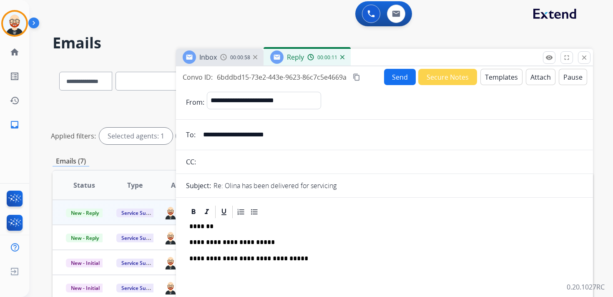
click at [398, 82] on button "Send" at bounding box center [400, 77] width 32 height 16
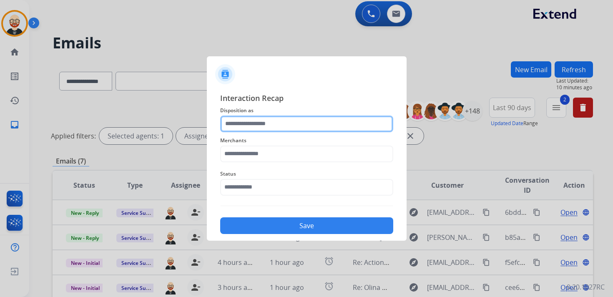
click at [292, 123] on input "text" at bounding box center [306, 123] width 173 height 17
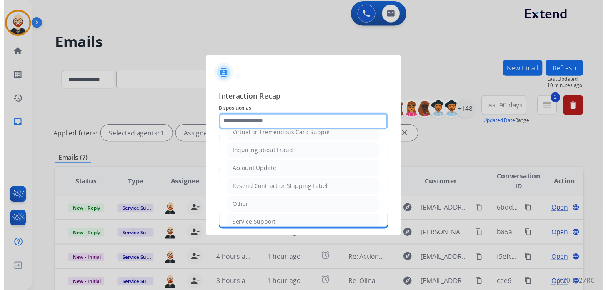
scroll to position [125, 0]
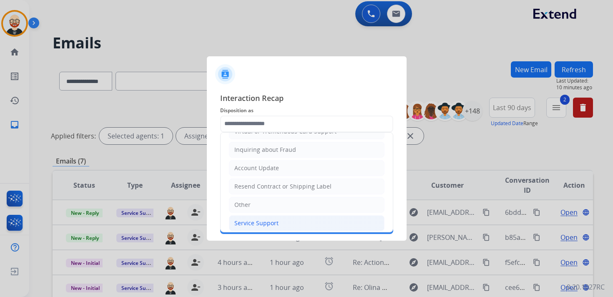
click at [275, 223] on li "Service Support" at bounding box center [306, 223] width 155 height 16
type input "**********"
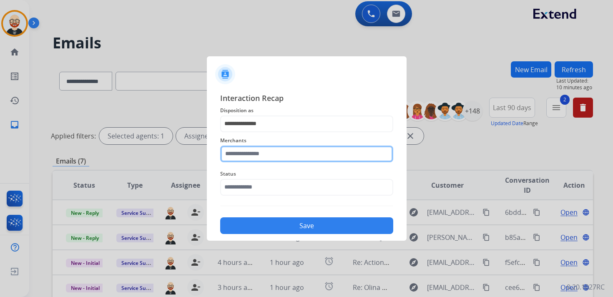
click at [244, 156] on input "text" at bounding box center [306, 153] width 173 height 17
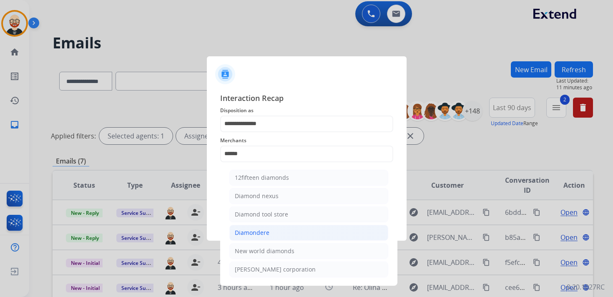
click at [258, 225] on li "Diamondere" at bounding box center [308, 233] width 159 height 16
type input "**********"
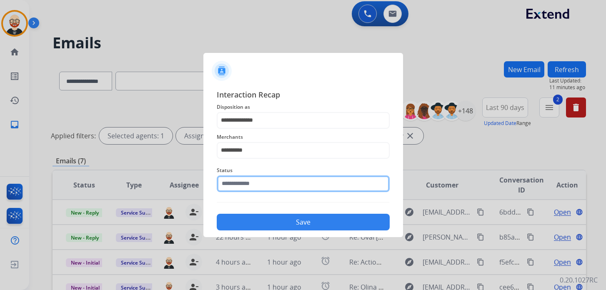
click at [251, 189] on input "text" at bounding box center [303, 183] width 173 height 17
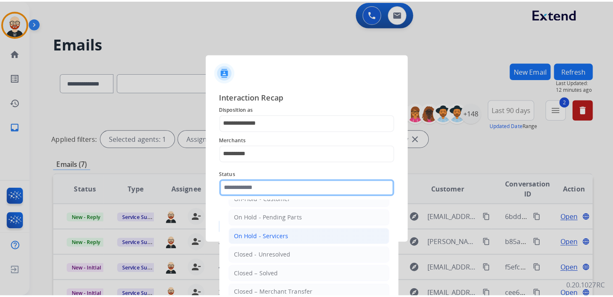
scroll to position [32, 0]
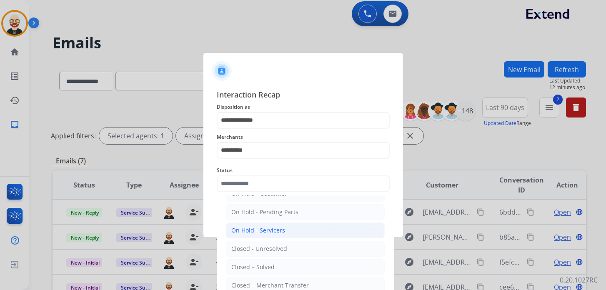
click at [276, 260] on li "Closed – Solved" at bounding box center [305, 267] width 159 height 16
type input "**********"
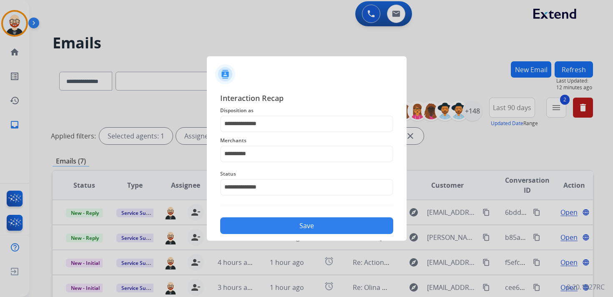
click at [380, 225] on button "Save" at bounding box center [306, 225] width 173 height 17
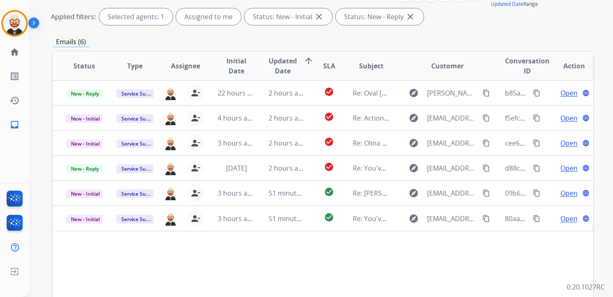
scroll to position [124, 0]
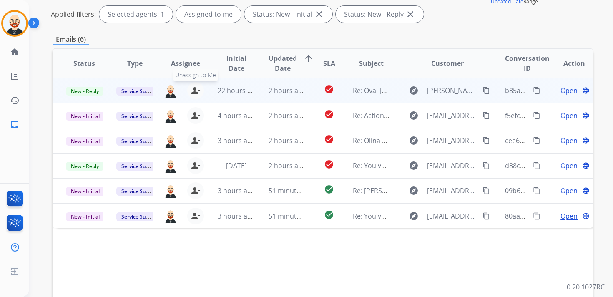
click at [196, 91] on mat-icon "person_remove" at bounding box center [195, 90] width 10 height 10
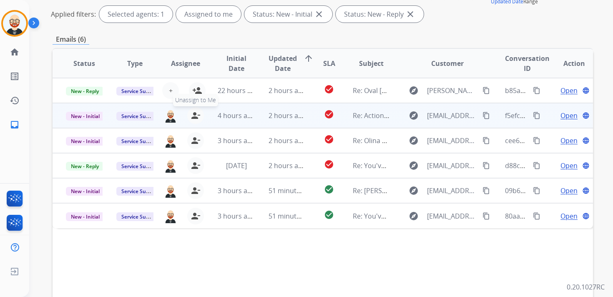
click at [196, 109] on button "person_remove [PERSON_NAME] to Me" at bounding box center [195, 115] width 17 height 17
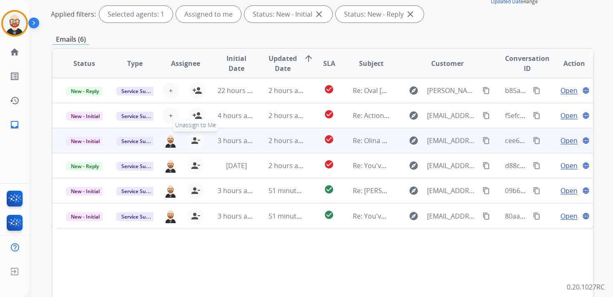
click at [196, 138] on mat-icon "person_remove" at bounding box center [195, 140] width 10 height 10
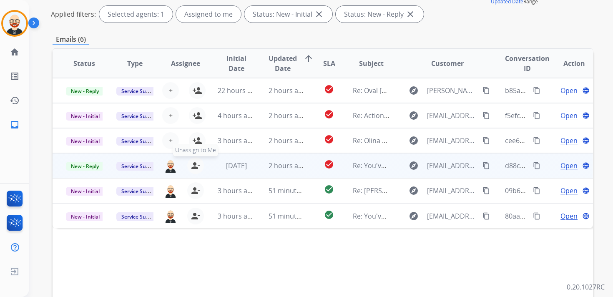
click at [193, 160] on button "person_remove [PERSON_NAME] to Me" at bounding box center [195, 165] width 17 height 17
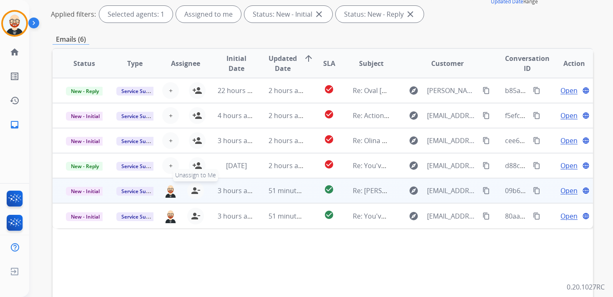
click at [193, 192] on mat-icon "person_remove" at bounding box center [195, 190] width 10 height 10
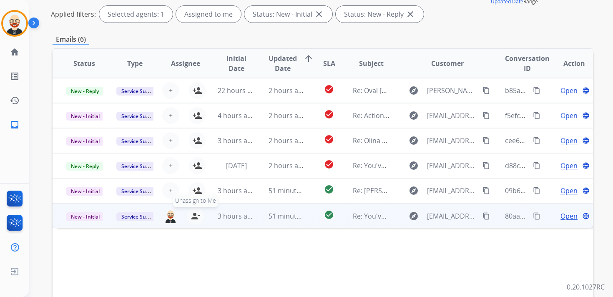
click at [194, 220] on mat-icon "person_remove" at bounding box center [195, 216] width 10 height 10
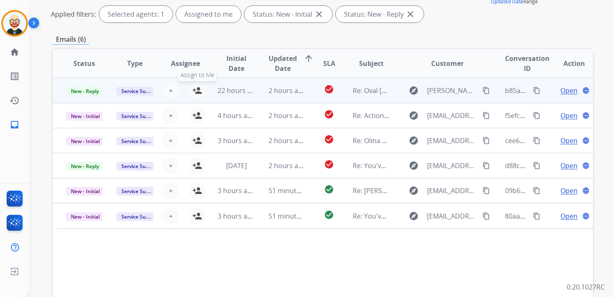
click at [200, 88] on mat-icon "person_add" at bounding box center [197, 90] width 10 height 10
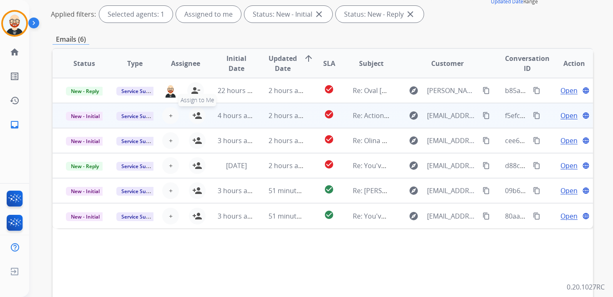
click at [200, 114] on mat-icon "person_add" at bounding box center [197, 115] width 10 height 10
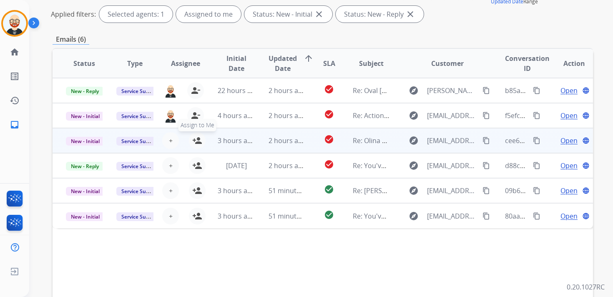
click at [195, 139] on mat-icon "person_add" at bounding box center [197, 140] width 10 height 10
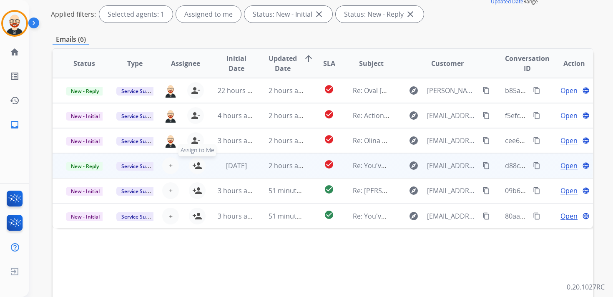
click at [195, 163] on mat-icon "person_add" at bounding box center [197, 165] width 10 height 10
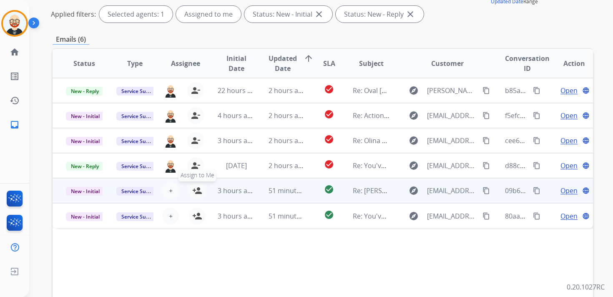
click at [195, 191] on mat-icon "person_add" at bounding box center [197, 190] width 10 height 10
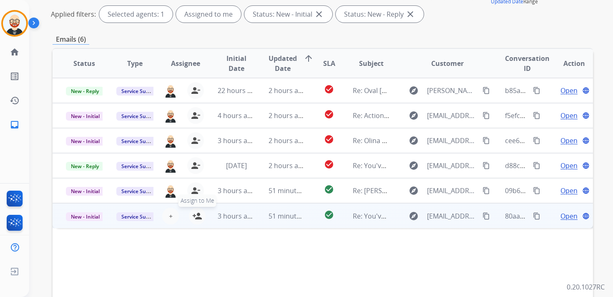
click at [195, 214] on mat-icon "person_add" at bounding box center [197, 216] width 10 height 10
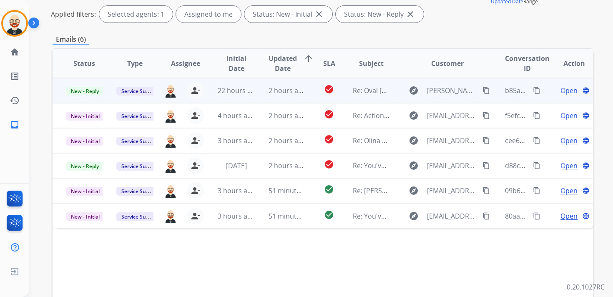
click at [560, 88] on span "Open" at bounding box center [568, 90] width 17 height 10
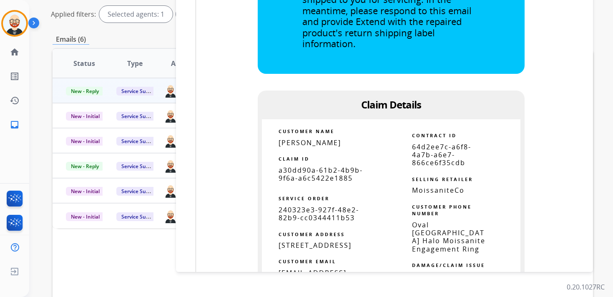
scroll to position [633, 0]
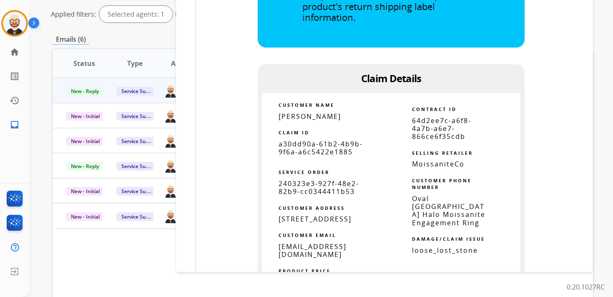
click at [296, 139] on span "a30dd90a-61b2-4b9b-9f6a-a6c5422e1885" at bounding box center [320, 147] width 84 height 17
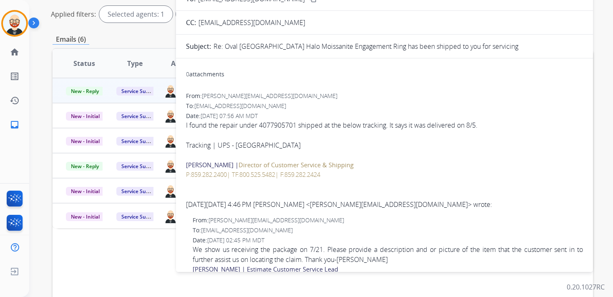
scroll to position [0, 0]
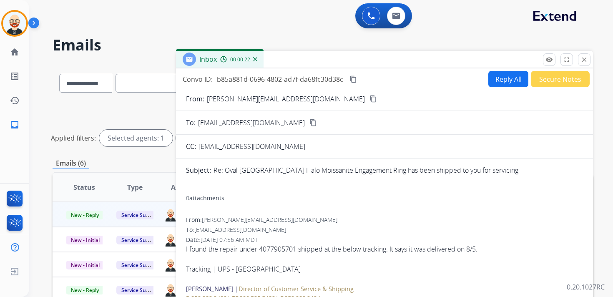
click at [354, 78] on mat-icon "content_copy" at bounding box center [353, 79] width 8 height 8
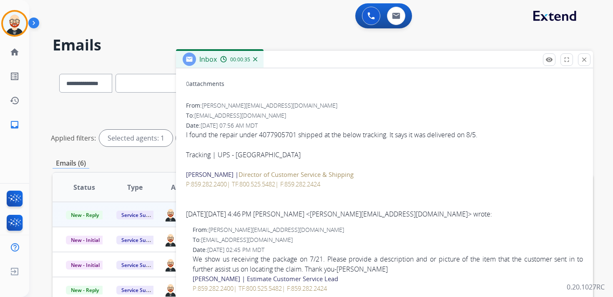
scroll to position [99, 0]
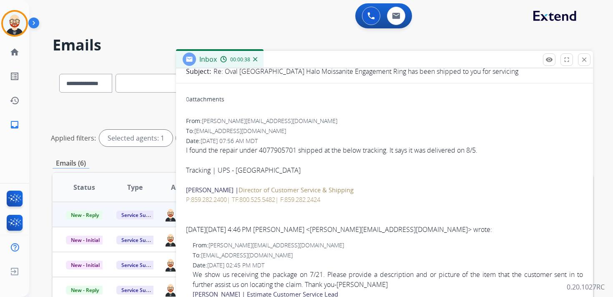
click at [200, 169] on link "Tracking | UPS - [GEOGRAPHIC_DATA]" at bounding box center [243, 169] width 115 height 9
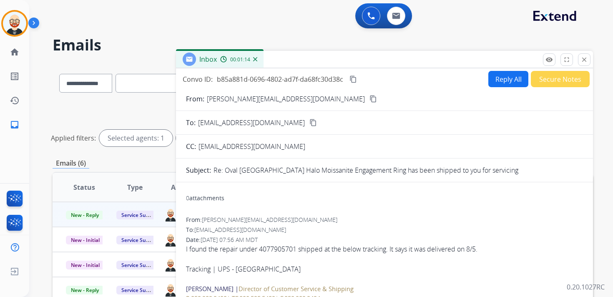
click at [355, 80] on mat-icon "content_copy" at bounding box center [353, 79] width 8 height 8
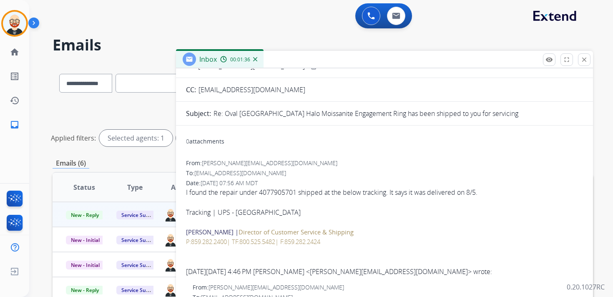
scroll to position [58, 0]
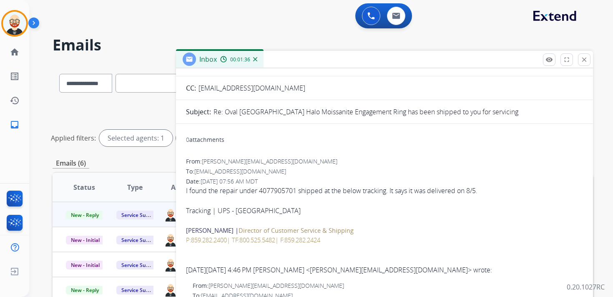
click at [321, 210] on div "Tracking | UPS - [GEOGRAPHIC_DATA]" at bounding box center [384, 210] width 397 height 10
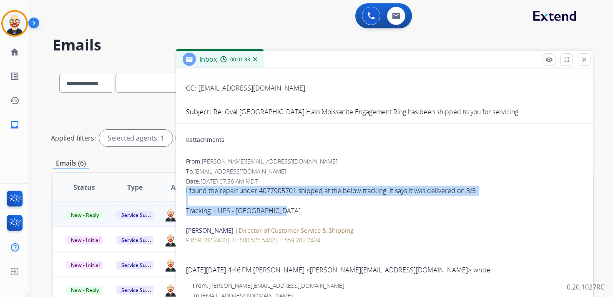
drag, startPoint x: 287, startPoint y: 215, endPoint x: 184, endPoint y: 189, distance: 106.0
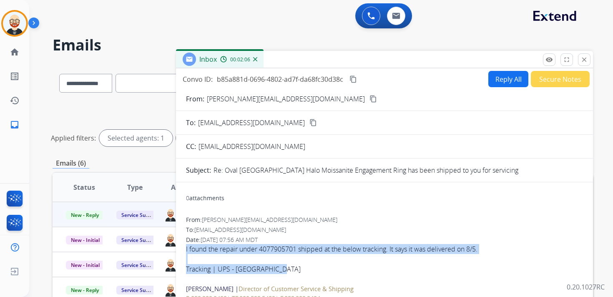
click at [495, 76] on button "Reply All" at bounding box center [508, 79] width 40 height 16
select select "**********"
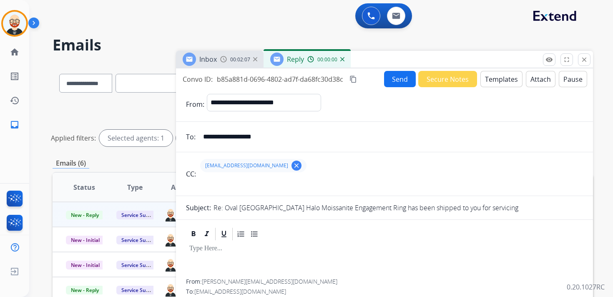
click at [217, 256] on div at bounding box center [384, 260] width 397 height 38
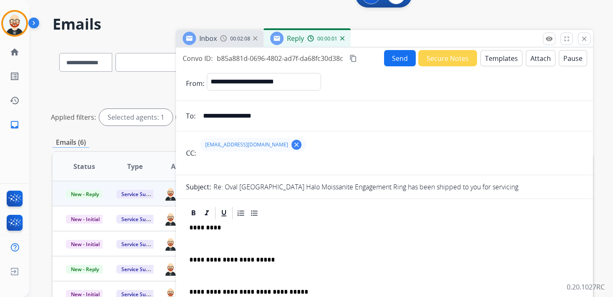
scroll to position [22, 0]
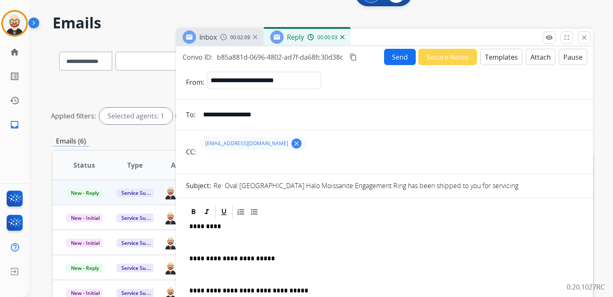
click at [203, 223] on p "*********" at bounding box center [380, 227] width 383 height 8
click at [203, 242] on p at bounding box center [384, 242] width 390 height 8
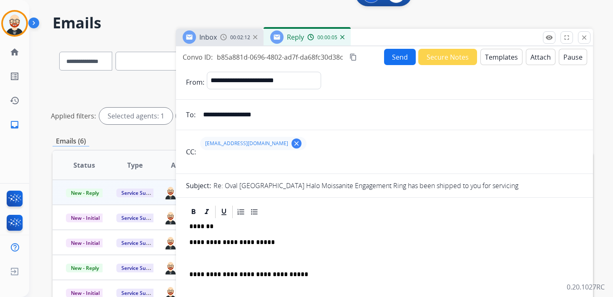
click at [205, 255] on p at bounding box center [384, 259] width 390 height 8
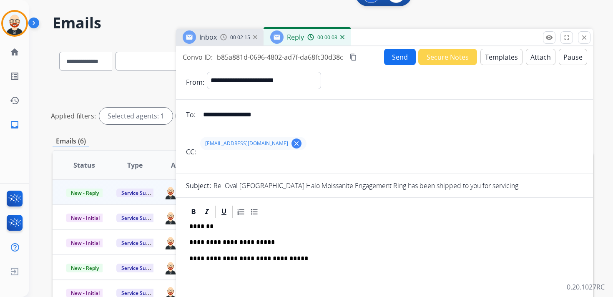
click at [384, 52] on button "Send" at bounding box center [400, 57] width 32 height 16
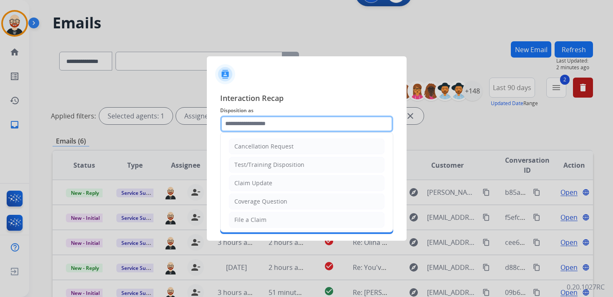
click at [240, 130] on input "text" at bounding box center [306, 123] width 173 height 17
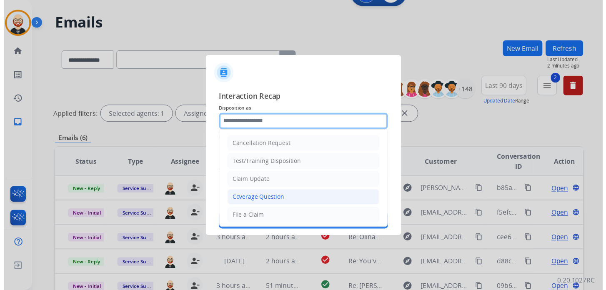
scroll to position [125, 0]
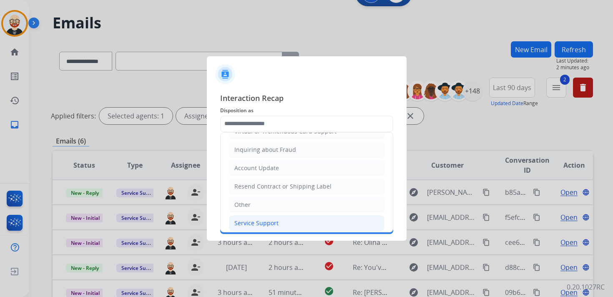
click at [260, 219] on div "Service Support" at bounding box center [256, 223] width 44 height 8
type input "**********"
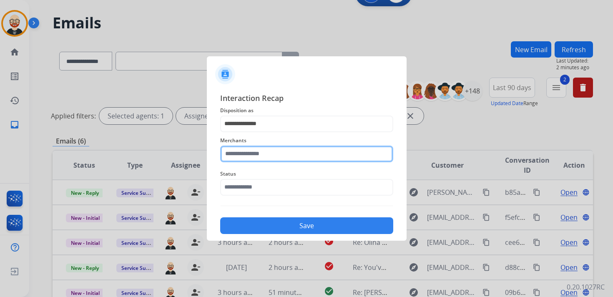
click at [250, 155] on input "text" at bounding box center [306, 153] width 173 height 17
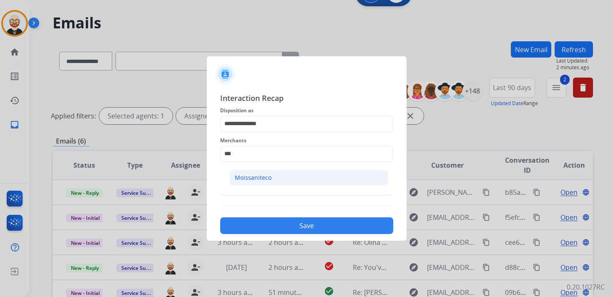
click at [259, 174] on div "Moissaniteco" at bounding box center [253, 177] width 37 height 8
type input "**********"
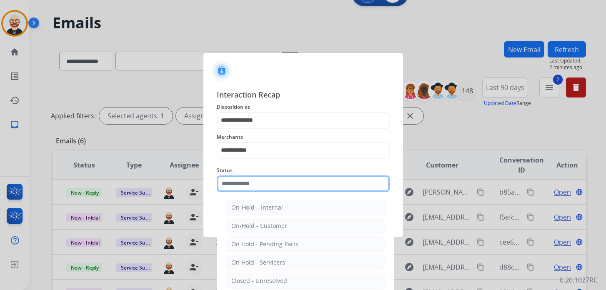
click at [257, 185] on input "text" at bounding box center [303, 183] width 173 height 17
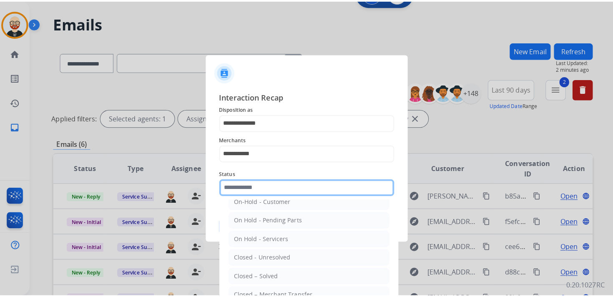
scroll to position [40, 0]
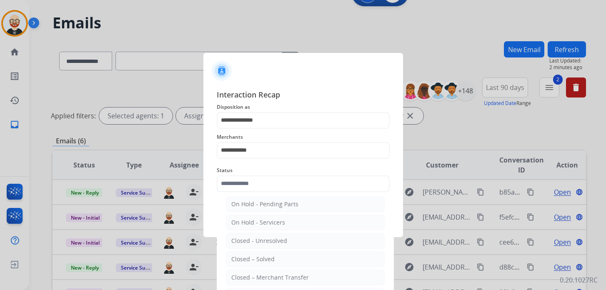
click at [276, 251] on li "Closed – Solved" at bounding box center [305, 259] width 159 height 16
type input "**********"
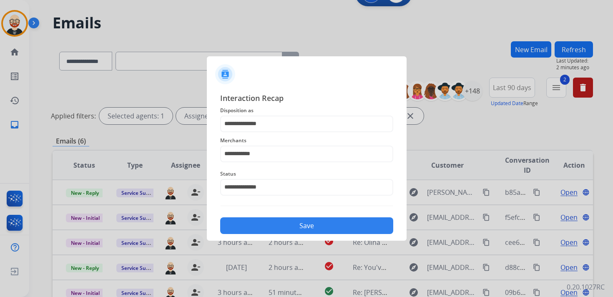
click at [279, 228] on button "Save" at bounding box center [306, 225] width 173 height 17
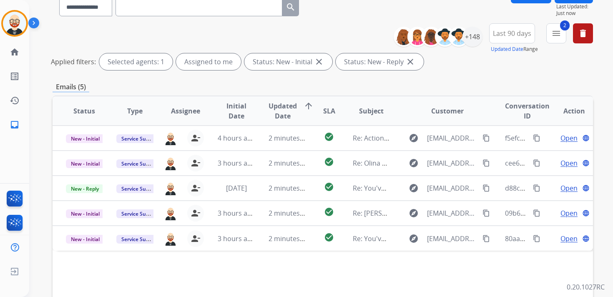
scroll to position [78, 0]
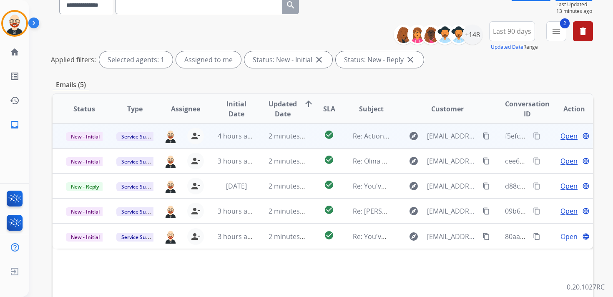
click at [560, 135] on span "Open" at bounding box center [568, 136] width 17 height 10
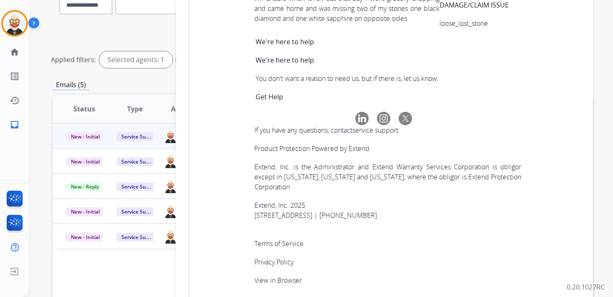
scroll to position [2985, 0]
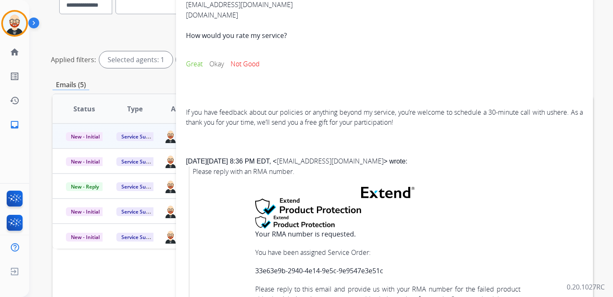
scroll to position [0, 0]
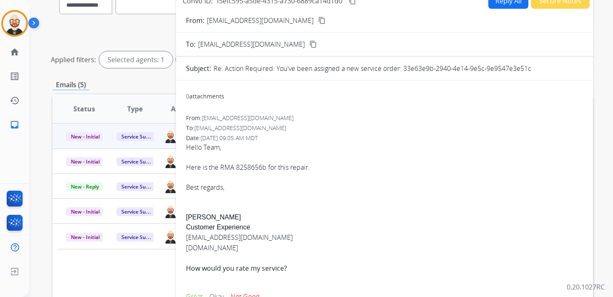
click at [252, 167] on div "Hello Team, Here is the RMA 8258656b for this repair. Best regards," at bounding box center [384, 167] width 397 height 50
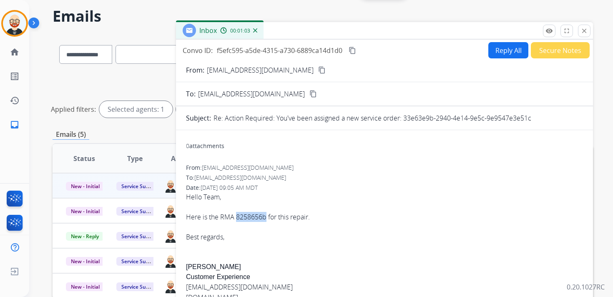
scroll to position [23, 0]
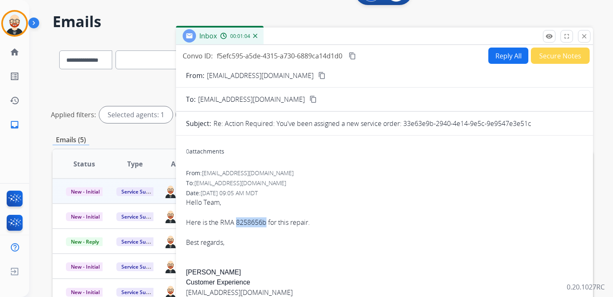
click at [354, 54] on mat-icon "content_copy" at bounding box center [352, 56] width 8 height 8
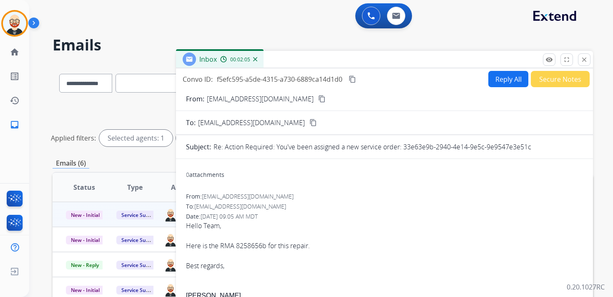
click at [216, 247] on div "Hello Team, Here is the RMA 8258656b for this repair. Best regards," at bounding box center [384, 245] width 397 height 50
click at [491, 81] on button "Reply All" at bounding box center [508, 79] width 40 height 16
select select "**********"
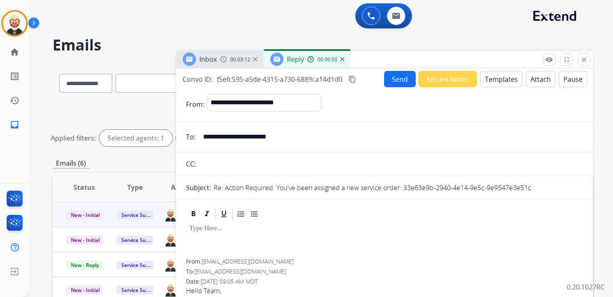
click at [226, 242] on div at bounding box center [384, 240] width 397 height 38
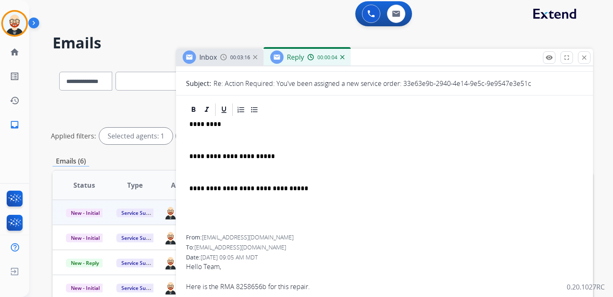
scroll to position [207, 0]
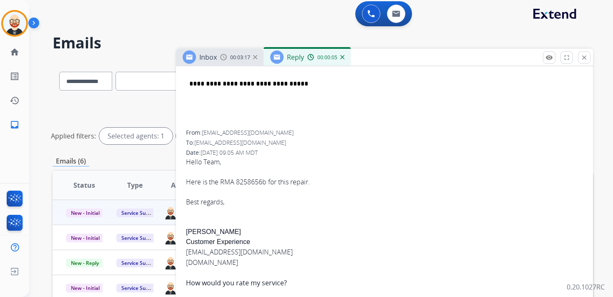
click at [197, 230] on div "Hello Team, Here is the RMA 8258656b for this repair. Best regards, [PERSON_NAM…" at bounding box center [384, 266] width 397 height 218
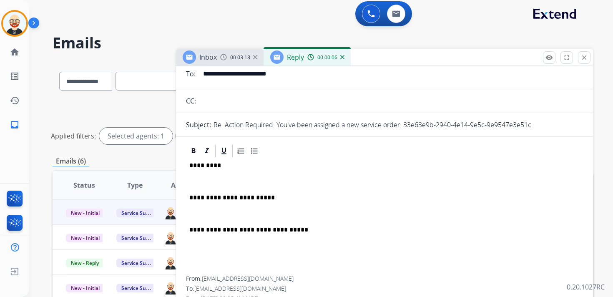
scroll to position [0, 0]
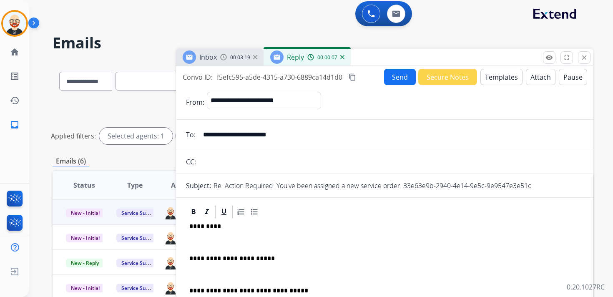
click at [204, 230] on p "*********" at bounding box center [380, 227] width 383 height 8
drag, startPoint x: 200, startPoint y: 242, endPoint x: 204, endPoint y: 230, distance: 12.7
click at [200, 242] on p at bounding box center [384, 242] width 390 height 8
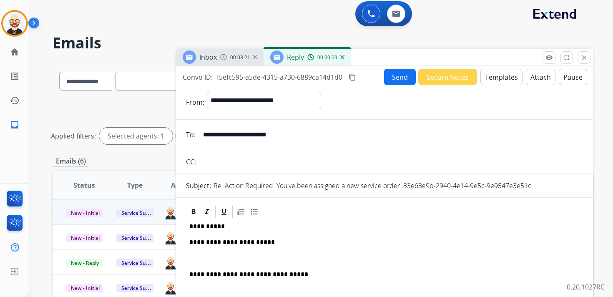
click at [197, 265] on div "**********" at bounding box center [384, 270] width 397 height 102
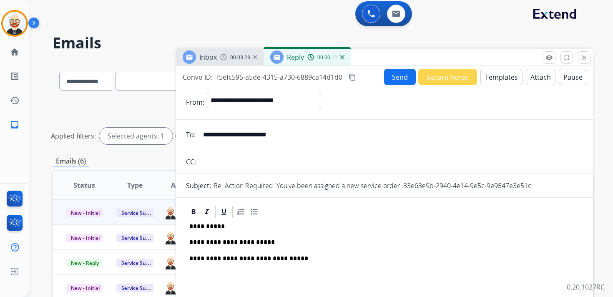
click at [385, 79] on button "Send" at bounding box center [400, 77] width 32 height 16
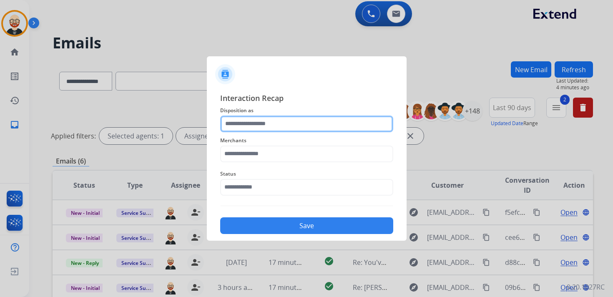
click at [245, 128] on input "text" at bounding box center [306, 123] width 173 height 17
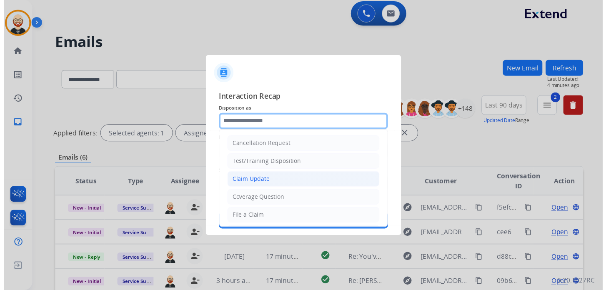
scroll to position [125, 0]
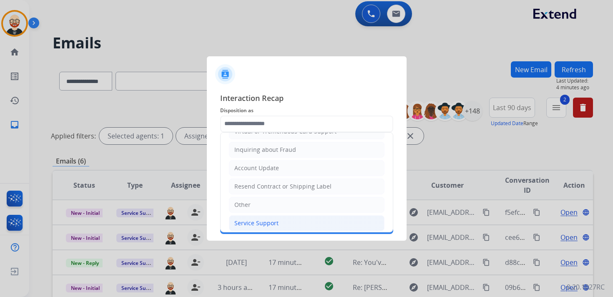
click at [253, 219] on div "Service Support" at bounding box center [256, 223] width 44 height 8
type input "**********"
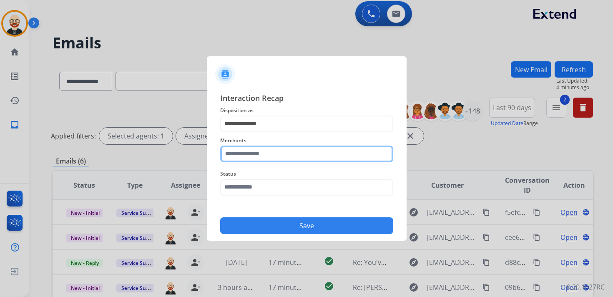
click at [255, 150] on input "text" at bounding box center [306, 153] width 173 height 17
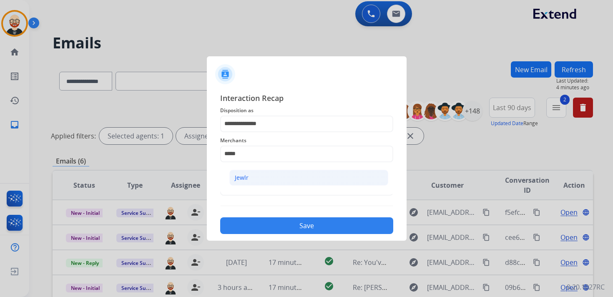
click at [260, 175] on li "Jewlr" at bounding box center [308, 178] width 159 height 16
type input "*****"
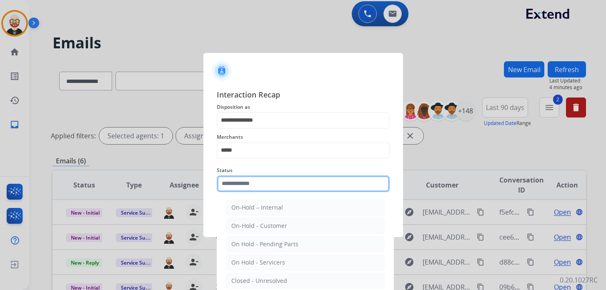
click at [248, 192] on div "Status On-Hold – Internal On-Hold - Customer On Hold - Pending Parts On Hold - …" at bounding box center [303, 178] width 173 height 33
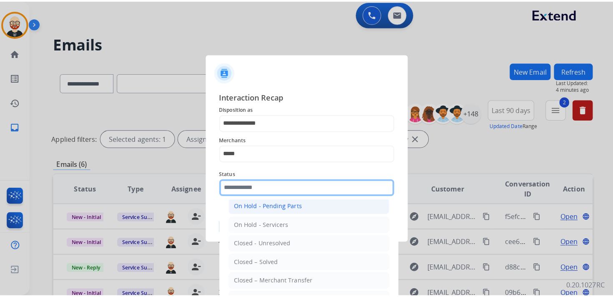
scroll to position [44, 0]
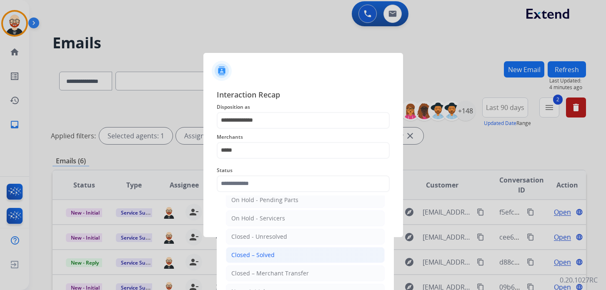
click at [269, 251] on div "Closed – Solved" at bounding box center [252, 255] width 43 height 8
type input "**********"
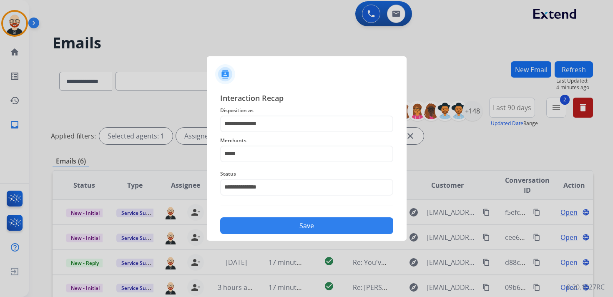
click at [275, 229] on button "Save" at bounding box center [306, 225] width 173 height 17
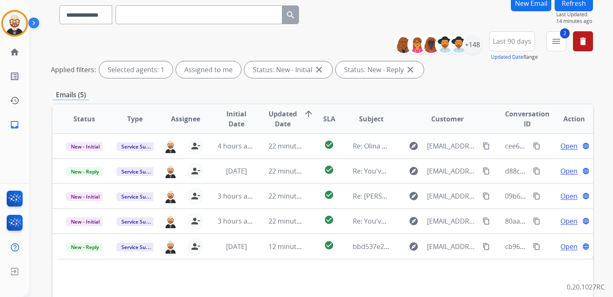
scroll to position [0, 0]
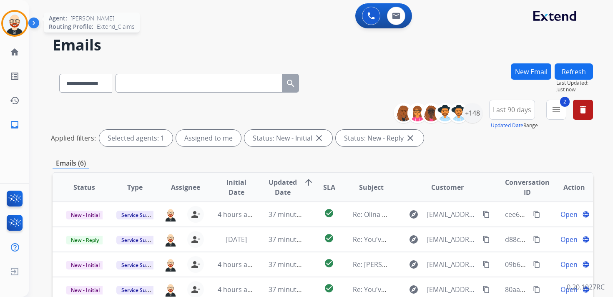
click at [16, 25] on img at bounding box center [14, 23] width 23 height 23
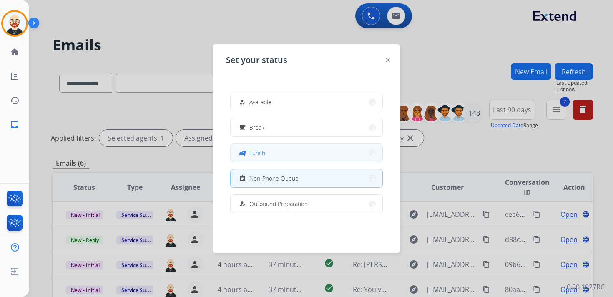
click at [271, 150] on button "fastfood Lunch" at bounding box center [306, 153] width 152 height 18
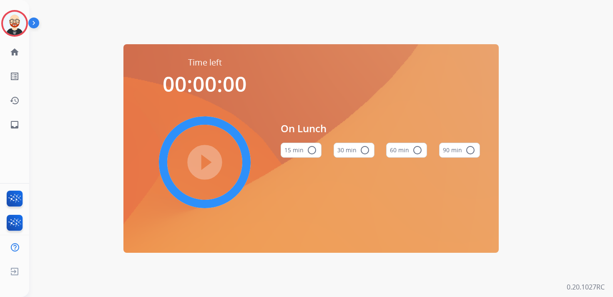
click at [416, 150] on mat-icon "radio_button_unchecked" at bounding box center [417, 150] width 10 height 10
click at [200, 165] on mat-icon "play_circle_filled" at bounding box center [205, 162] width 10 height 10
